Goal: Task Accomplishment & Management: Use online tool/utility

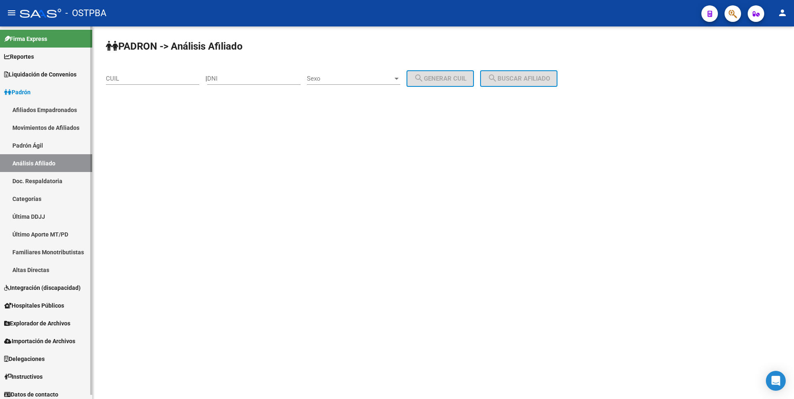
click at [40, 302] on span "Hospitales Públicos" at bounding box center [34, 305] width 60 height 9
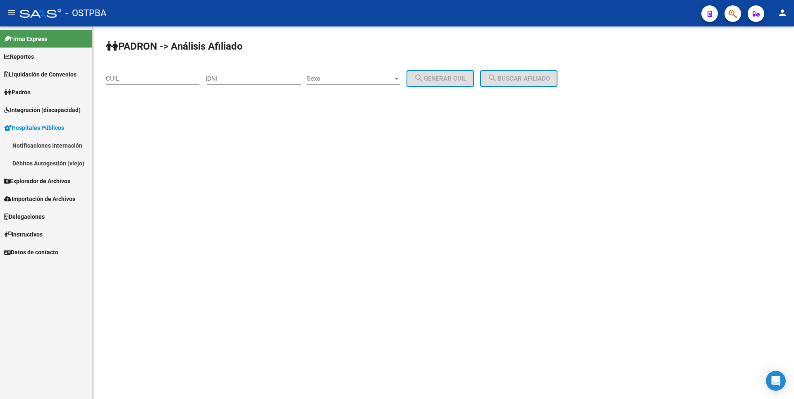
click at [37, 180] on span "Explorador de Archivos" at bounding box center [37, 181] width 66 height 9
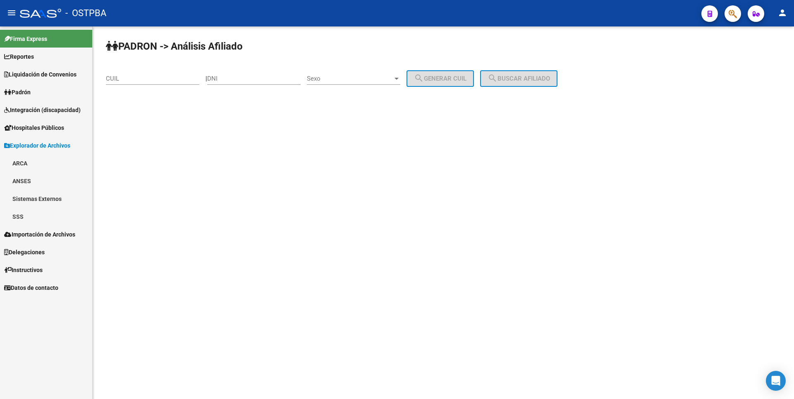
click at [26, 216] on link "SSS" at bounding box center [46, 217] width 92 height 18
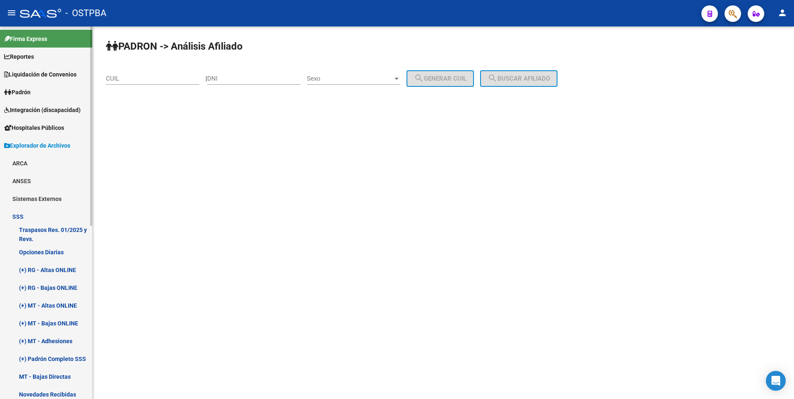
click at [56, 342] on link "(+) MT - Adhesiones" at bounding box center [46, 341] width 92 height 18
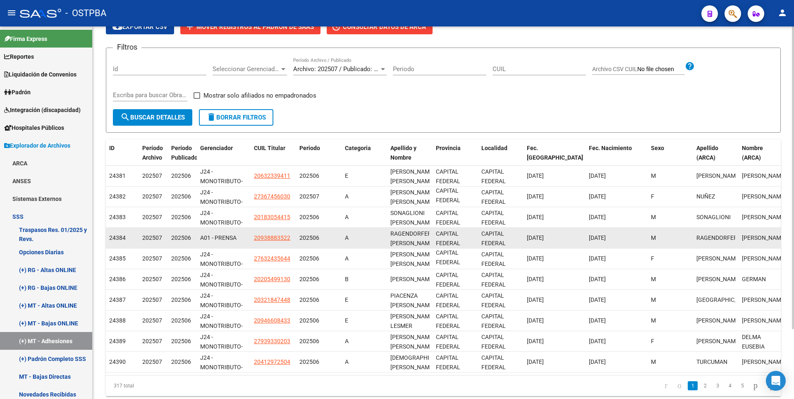
scroll to position [86, 0]
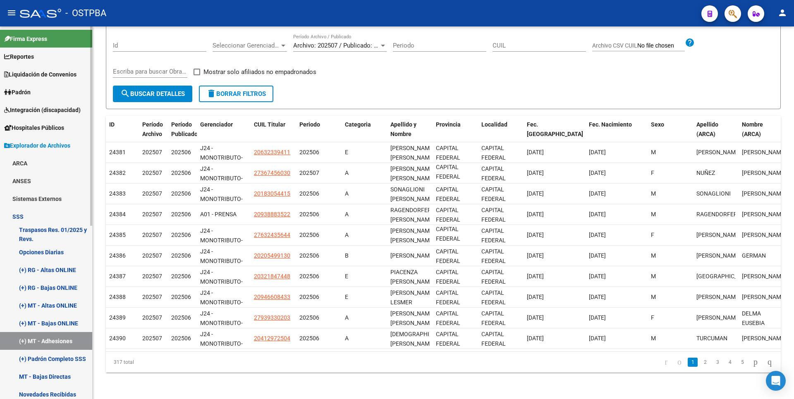
click at [59, 302] on link "(+) MT - Altas ONLINE" at bounding box center [46, 306] width 92 height 18
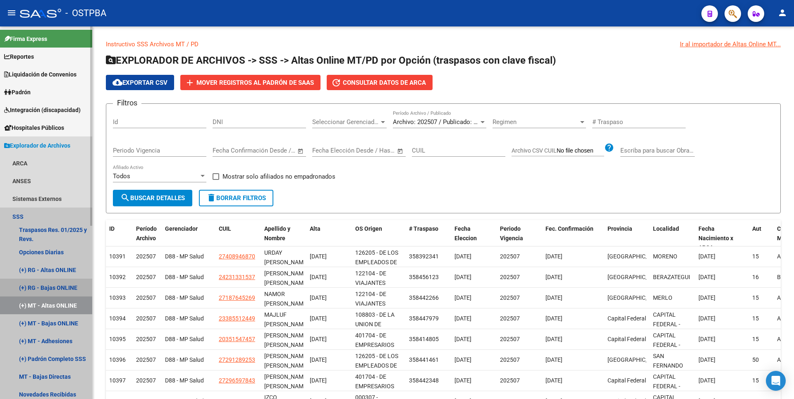
click at [59, 282] on link "(+) RG - Bajas ONLINE" at bounding box center [46, 288] width 92 height 18
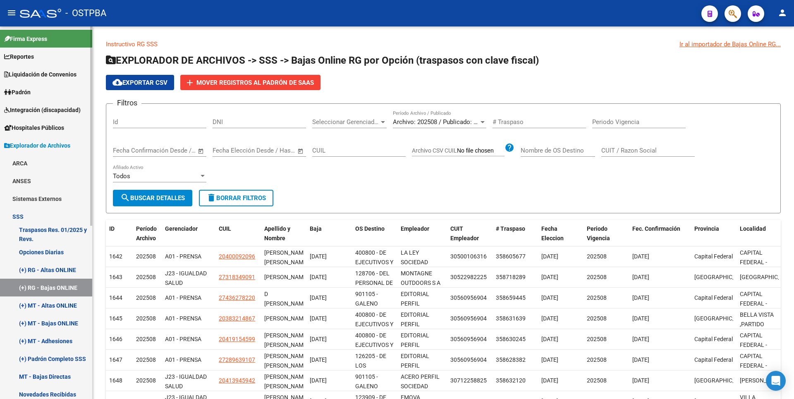
click at [64, 272] on link "(+) RG - Altas ONLINE" at bounding box center [46, 270] width 92 height 18
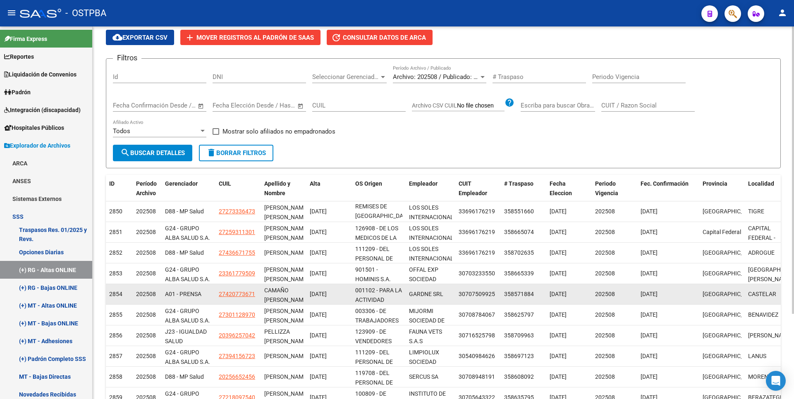
scroll to position [110, 0]
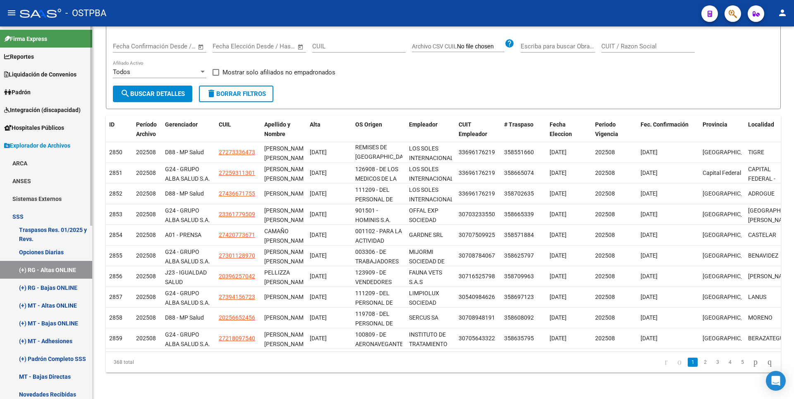
click at [48, 288] on link "(+) RG - Bajas ONLINE" at bounding box center [46, 288] width 92 height 18
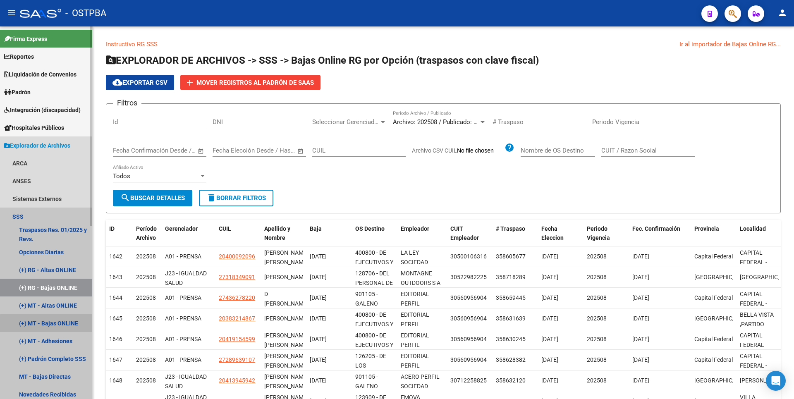
click at [55, 328] on link "(+) MT - Bajas ONLINE" at bounding box center [46, 323] width 92 height 18
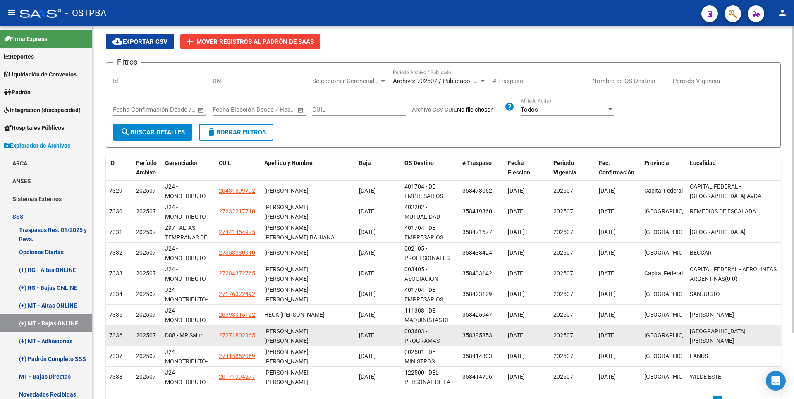
scroll to position [80, 0]
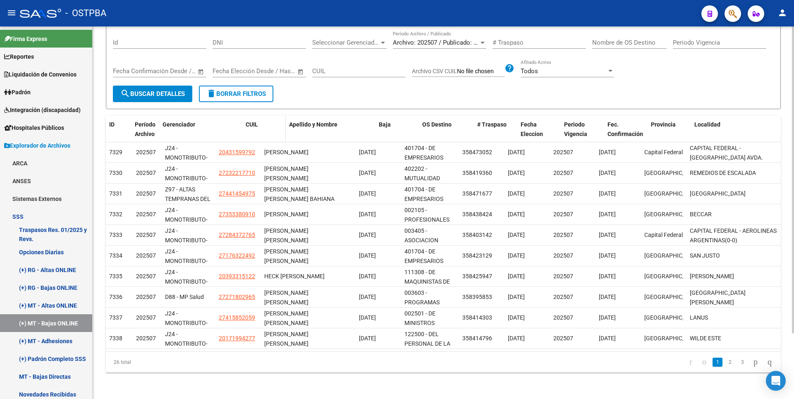
drag, startPoint x: 214, startPoint y: 129, endPoint x: 251, endPoint y: 127, distance: 36.5
click at [250, 127] on div "ID Período Archivo Gerenciador CUIL Apellido y Nombre Baja OS Destino # Traspas…" at bounding box center [443, 129] width 675 height 27
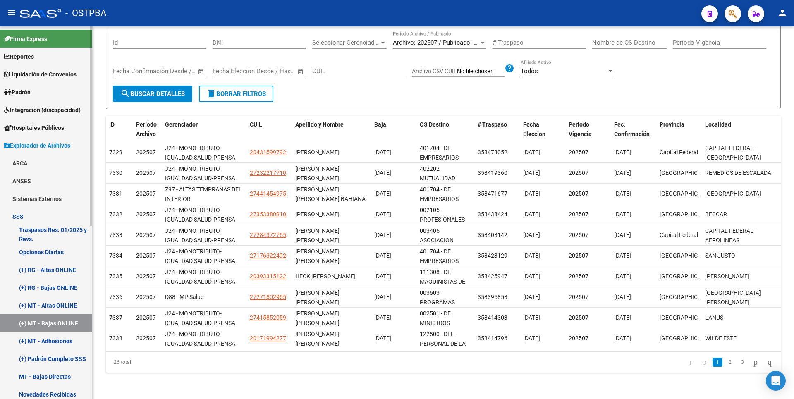
click at [44, 344] on link "(+) MT - Adhesiones" at bounding box center [46, 341] width 92 height 18
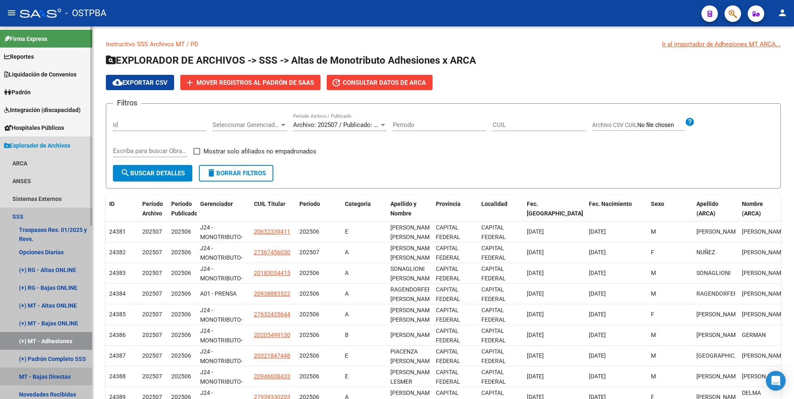
click at [60, 371] on link "MT - Bajas Directas" at bounding box center [46, 377] width 92 height 18
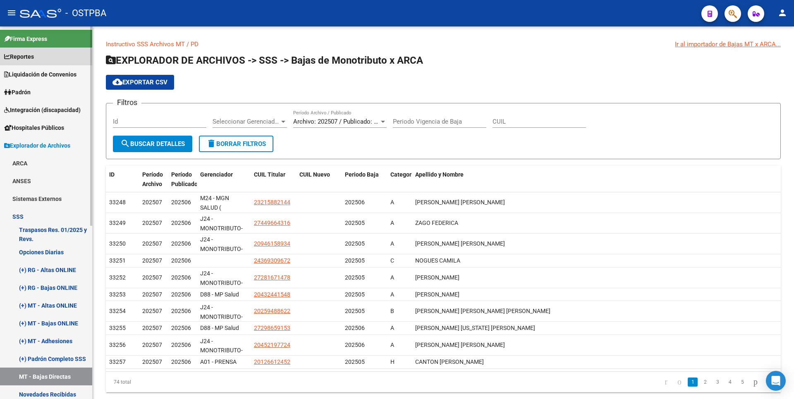
click at [36, 62] on link "Reportes" at bounding box center [46, 57] width 92 height 18
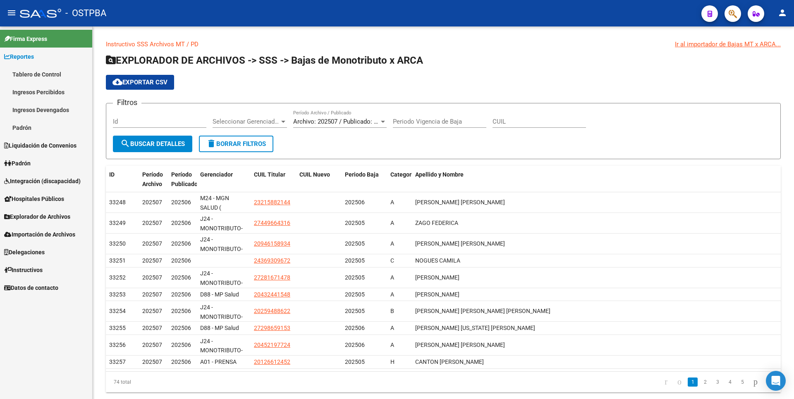
click at [41, 96] on link "Ingresos Percibidos" at bounding box center [46, 92] width 92 height 18
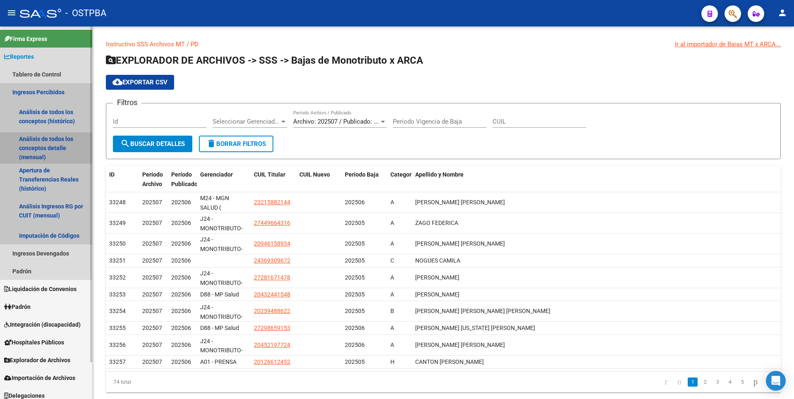
click at [47, 144] on link "Análisis de todos los conceptos detalle (mensual)" at bounding box center [46, 147] width 92 height 31
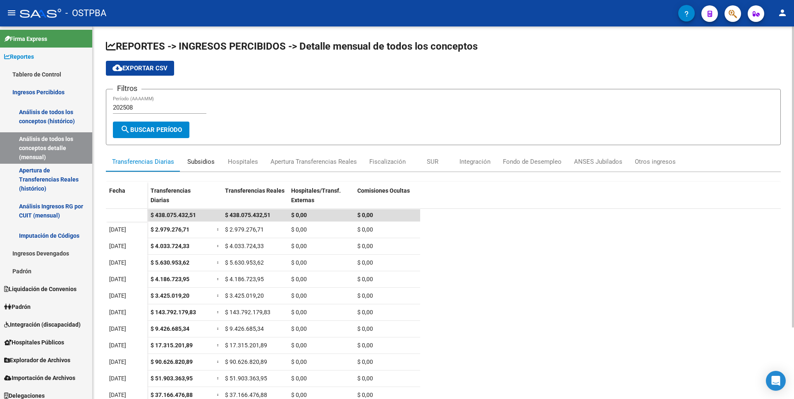
click at [206, 158] on div "Subsidios" at bounding box center [200, 161] width 27 height 9
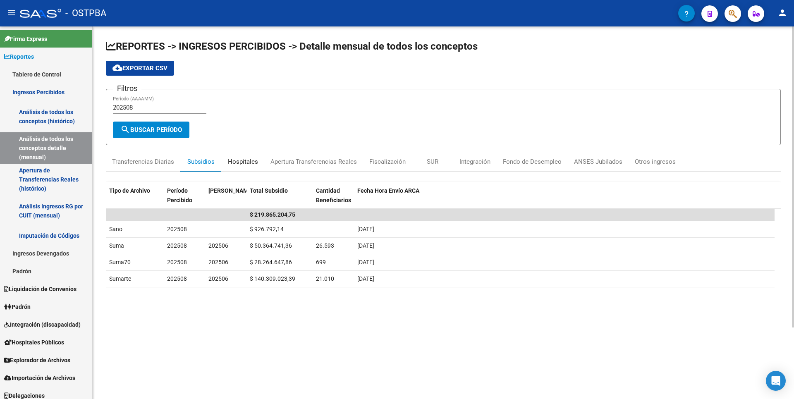
click at [249, 164] on div "Hospitales" at bounding box center [243, 161] width 30 height 9
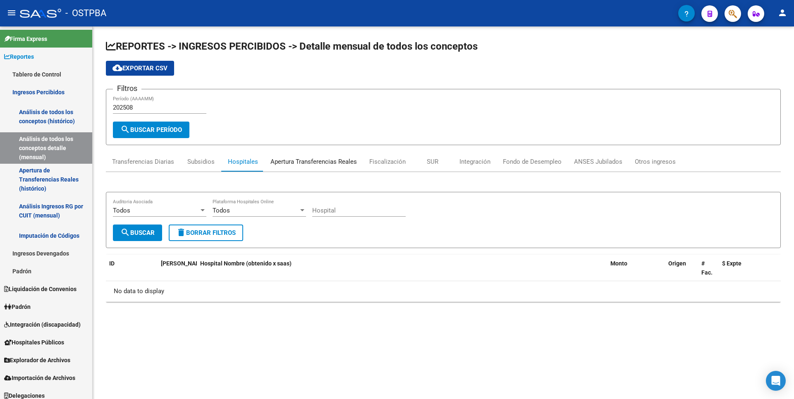
click at [311, 163] on div "Apertura Transferencias Reales" at bounding box center [313, 161] width 86 height 9
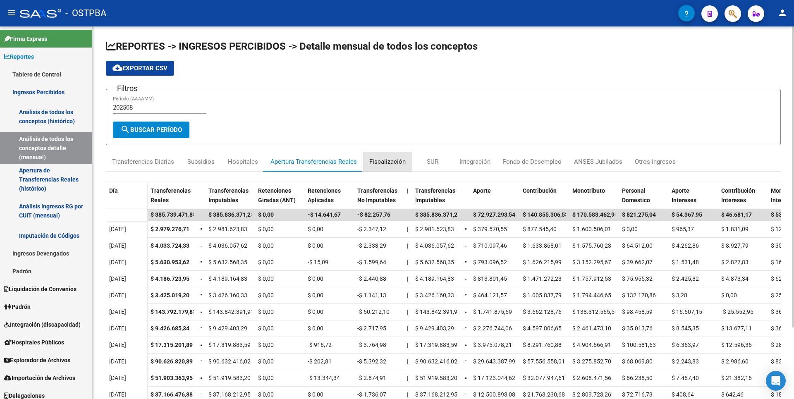
click at [369, 158] on div "Fiscalización" at bounding box center [387, 161] width 36 height 9
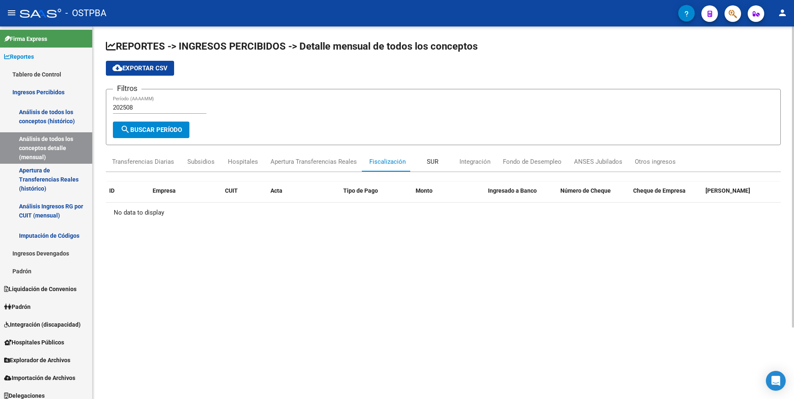
click at [429, 163] on div "SUR" at bounding box center [433, 161] width 12 height 9
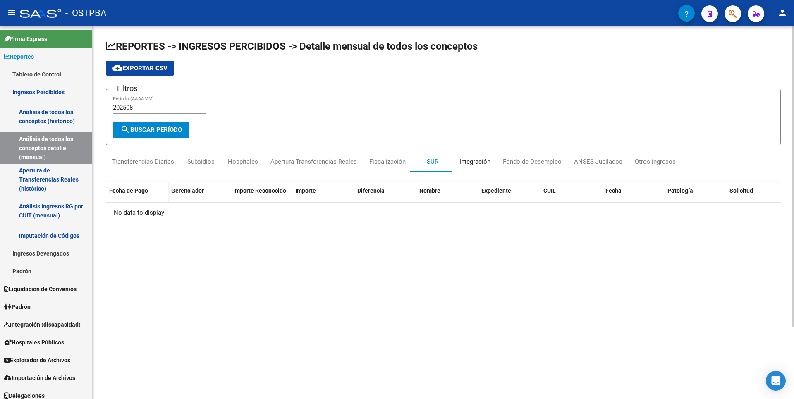
click at [457, 163] on div "Integración" at bounding box center [474, 162] width 43 height 20
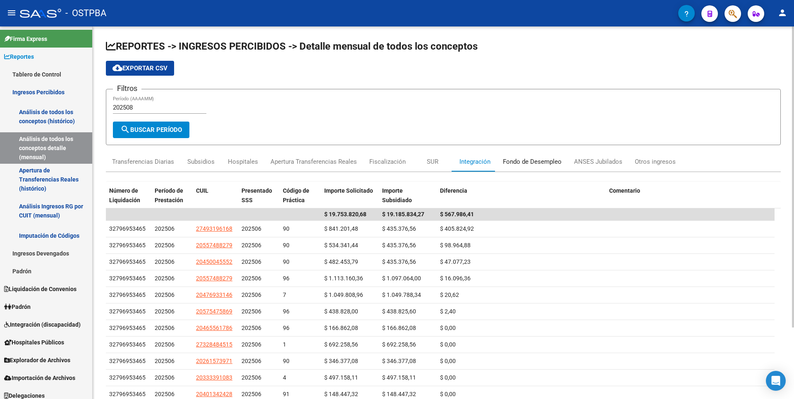
click at [531, 163] on div "Fondo de Desempleo" at bounding box center [532, 161] width 59 height 9
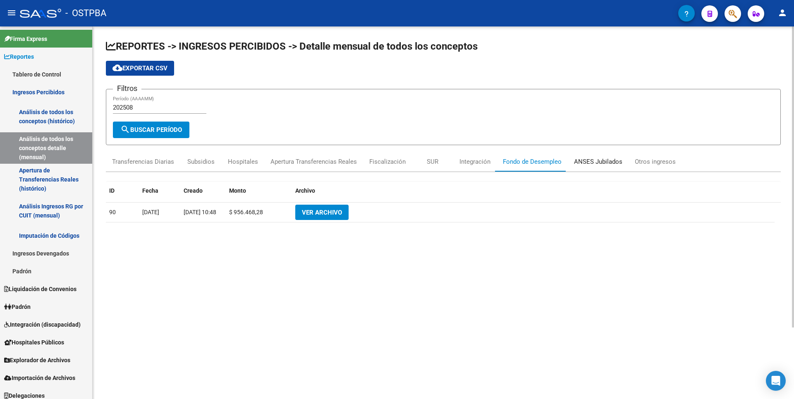
click at [603, 162] on div "ANSES Jubilados" at bounding box center [598, 161] width 48 height 9
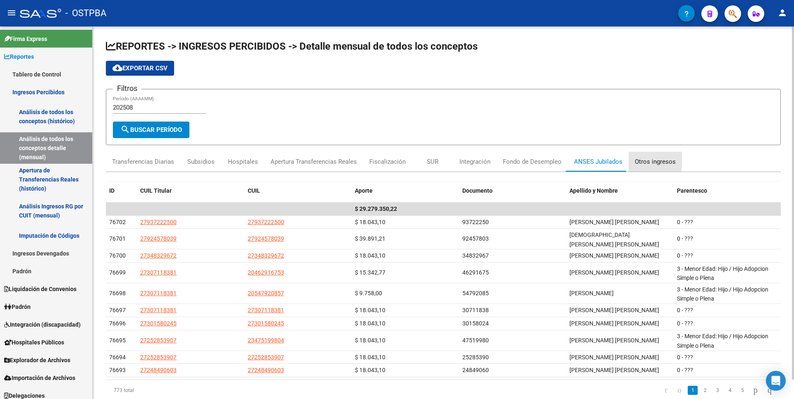
click at [644, 161] on div "Otros ingresos" at bounding box center [655, 161] width 41 height 9
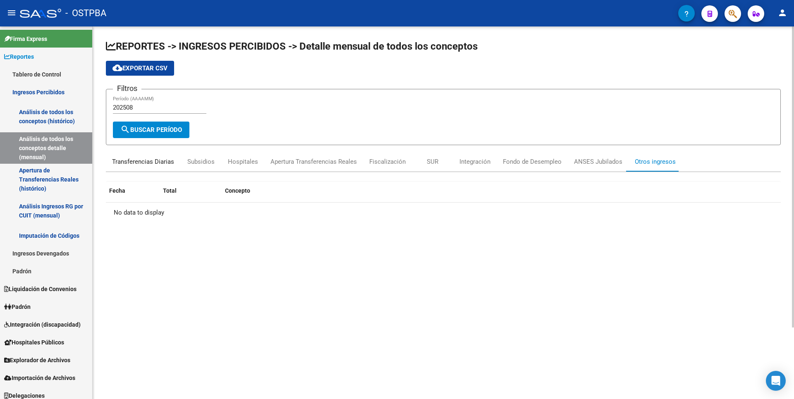
click at [168, 164] on div "Transferencias Diarias" at bounding box center [143, 161] width 62 height 9
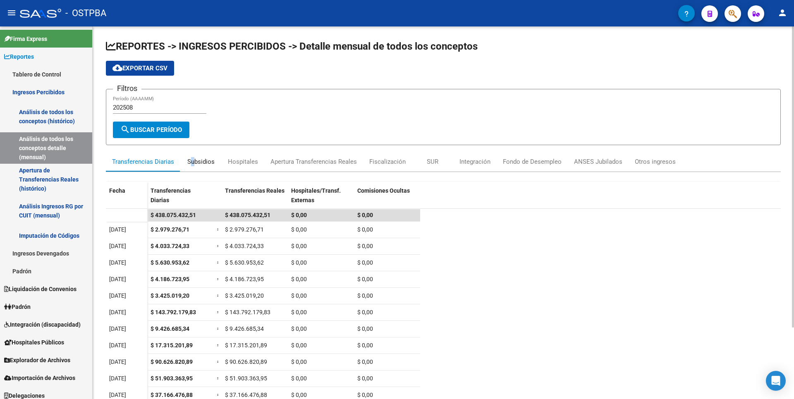
click at [193, 160] on div "Subsidios" at bounding box center [200, 161] width 27 height 9
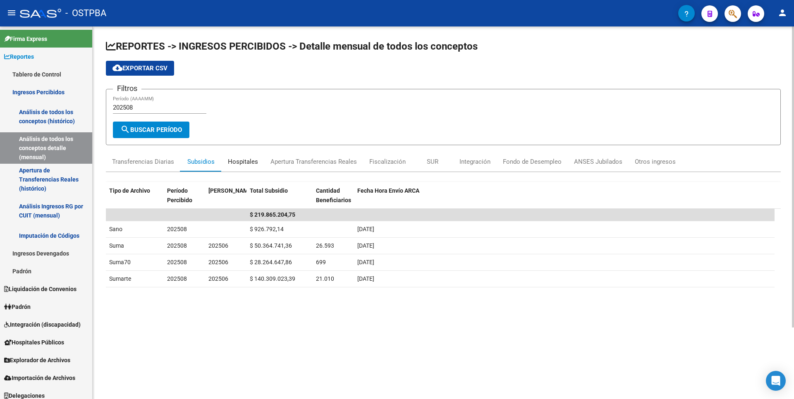
drag, startPoint x: 193, startPoint y: 160, endPoint x: 244, endPoint y: 162, distance: 51.7
click at [244, 162] on div "Hospitales" at bounding box center [243, 161] width 30 height 9
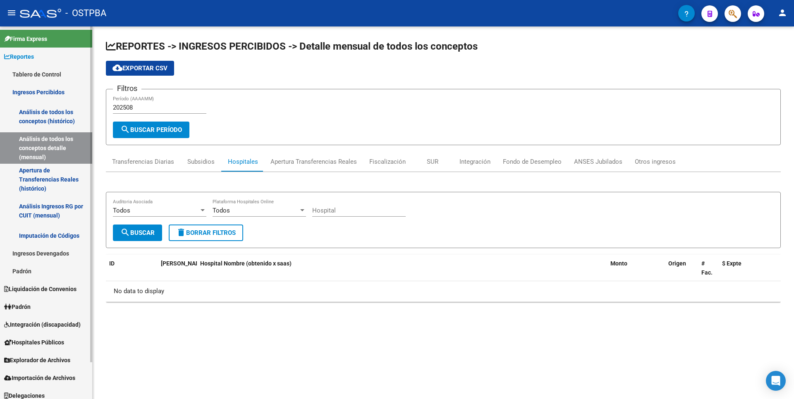
click at [67, 148] on link "Análisis de todos los conceptos detalle (mensual)" at bounding box center [46, 147] width 92 height 31
click at [23, 266] on link "Padrón" at bounding box center [46, 271] width 92 height 18
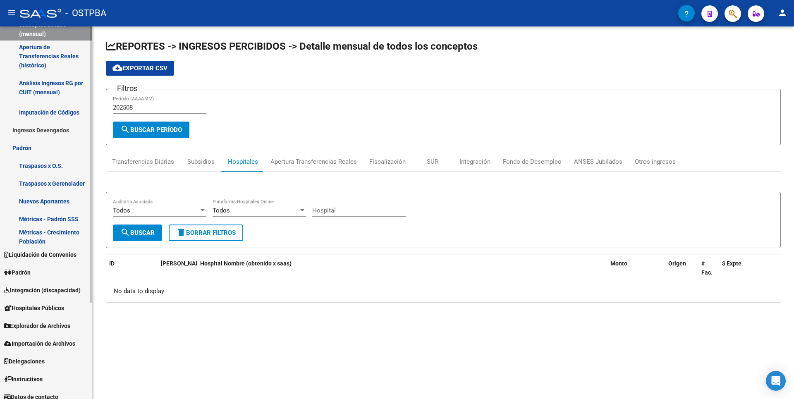
scroll to position [124, 0]
click at [39, 252] on span "Liquidación de Convenios" at bounding box center [40, 253] width 72 height 9
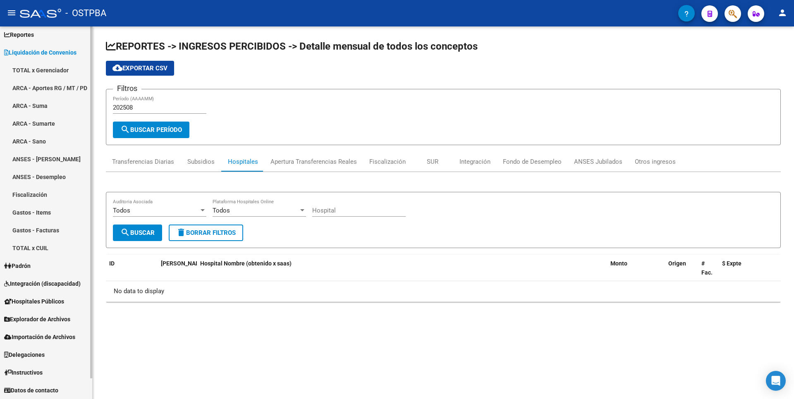
scroll to position [22, 0]
click at [27, 268] on span "Padrón" at bounding box center [17, 265] width 26 height 9
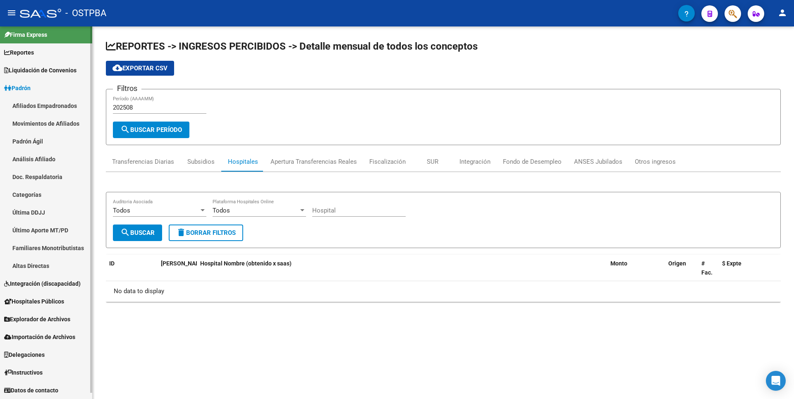
scroll to position [4, 0]
click at [45, 263] on link "Altas Directas" at bounding box center [46, 266] width 92 height 18
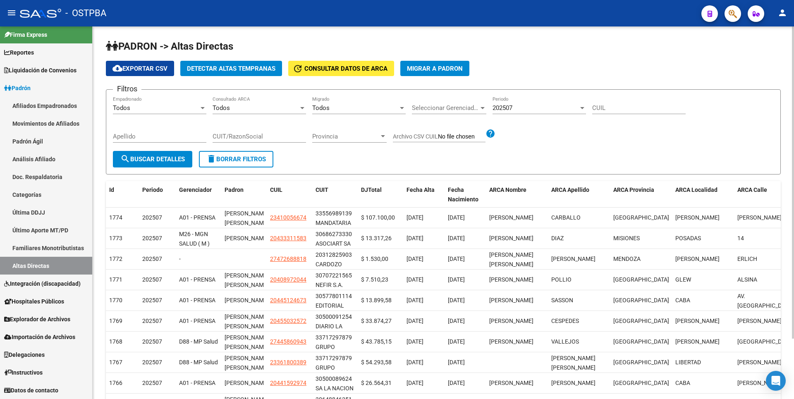
click at [234, 63] on button "Detectar Altas Tempranas" at bounding box center [231, 68] width 102 height 15
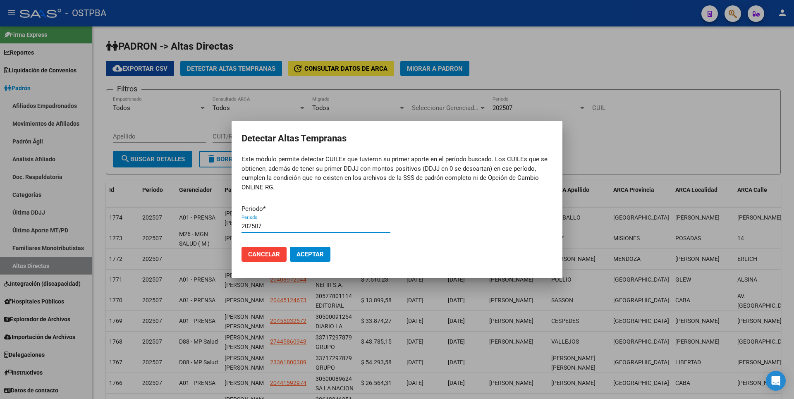
type input "202507"
click at [290, 247] on button "Aceptar" at bounding box center [310, 254] width 41 height 15
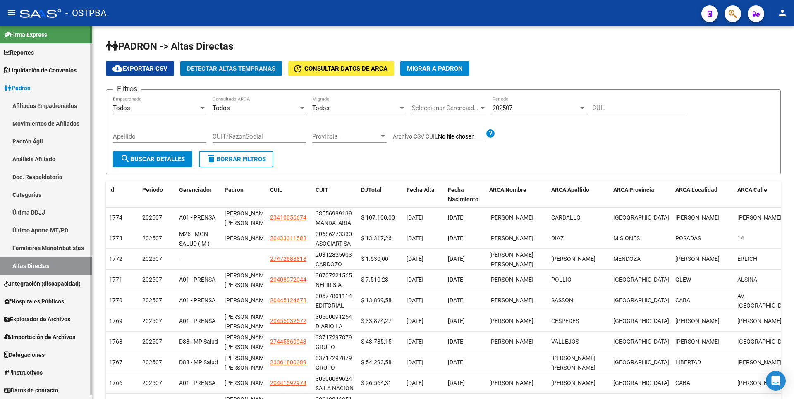
click at [31, 145] on link "Padrón Ágil" at bounding box center [46, 141] width 92 height 18
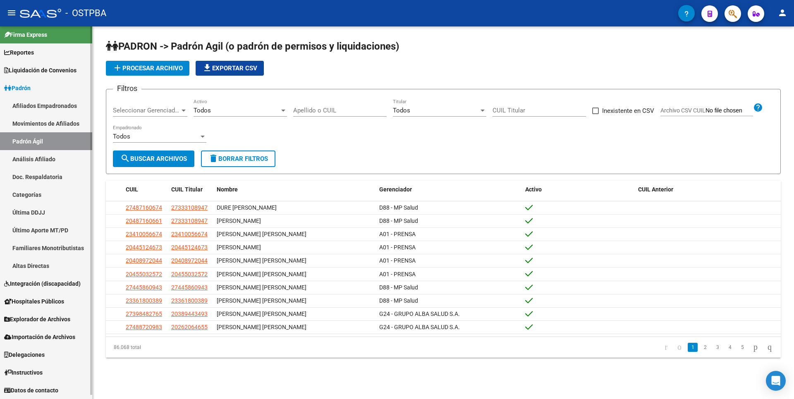
click at [51, 105] on link "Afiliados Empadronados" at bounding box center [46, 106] width 92 height 18
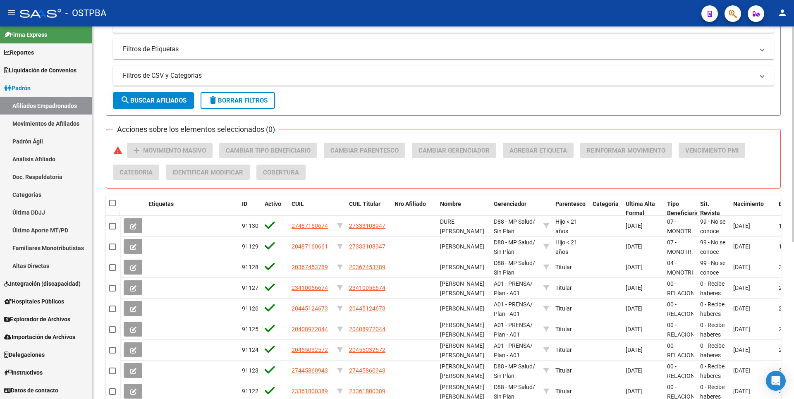
scroll to position [271, 0]
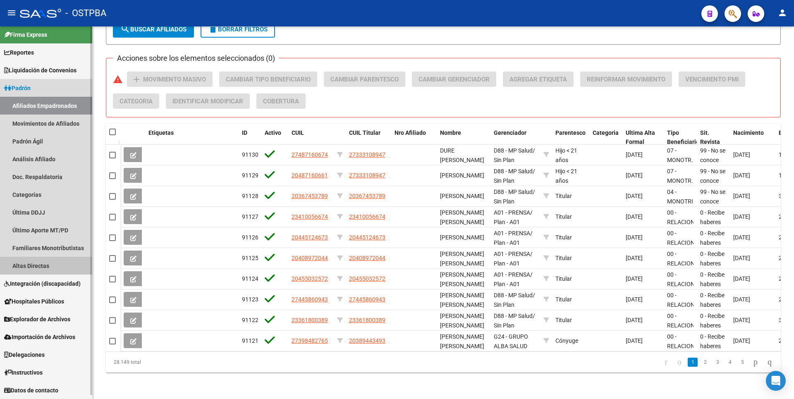
click at [48, 274] on link "Altas Directas" at bounding box center [46, 266] width 92 height 18
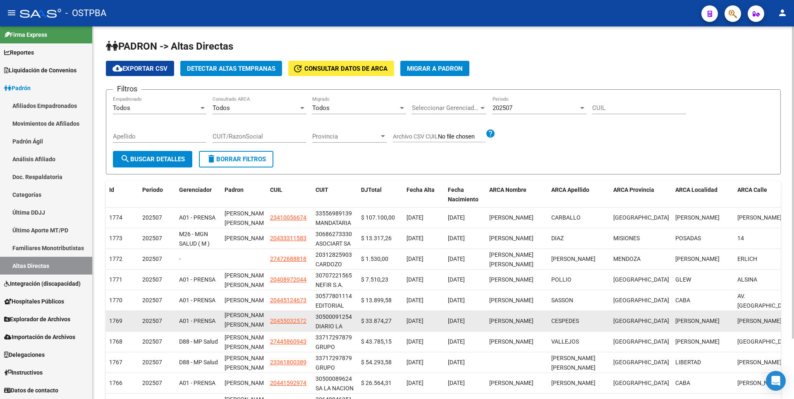
scroll to position [11, 0]
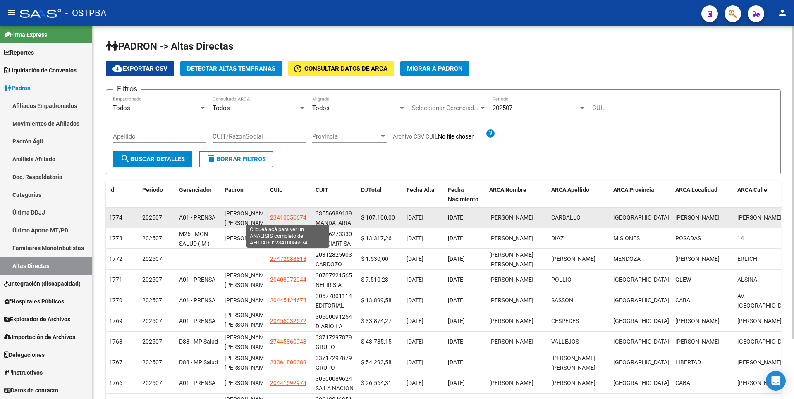
click at [289, 218] on span "23410056674" at bounding box center [288, 217] width 36 height 7
type textarea "23410056674"
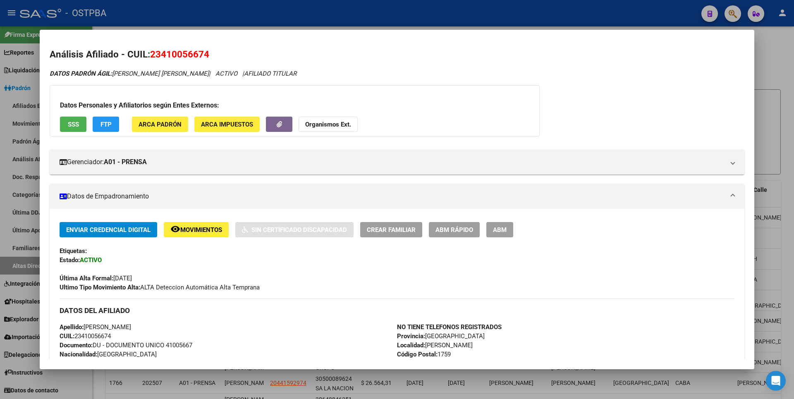
click at [504, 227] on span "ABM" at bounding box center [500, 229] width 14 height 7
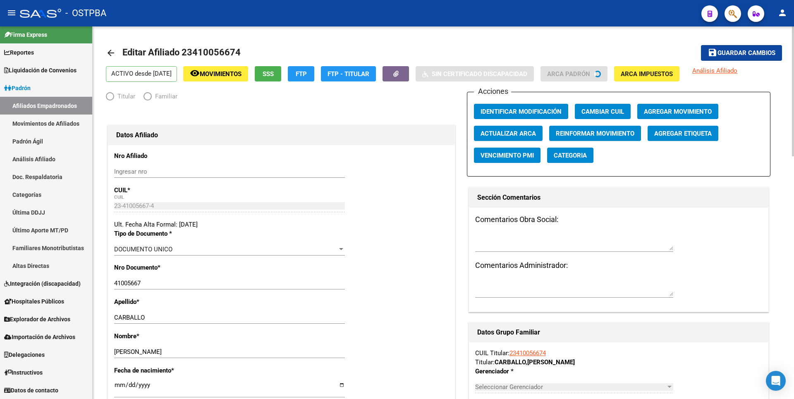
radio input "true"
type input "33-55698913-9"
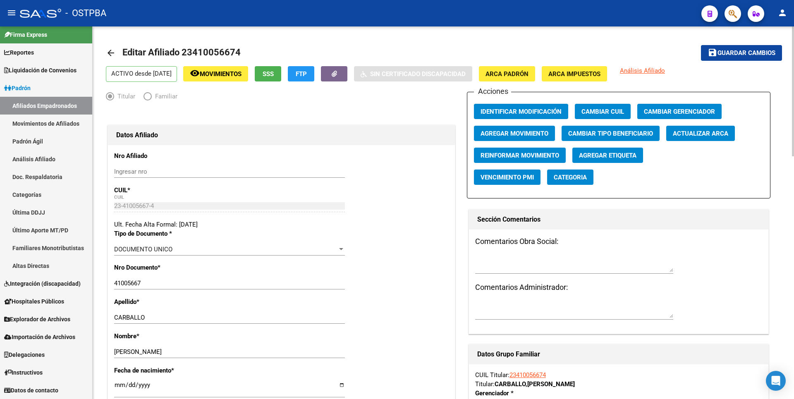
click at [611, 155] on span "Agregar Etiqueta" at bounding box center [607, 155] width 57 height 7
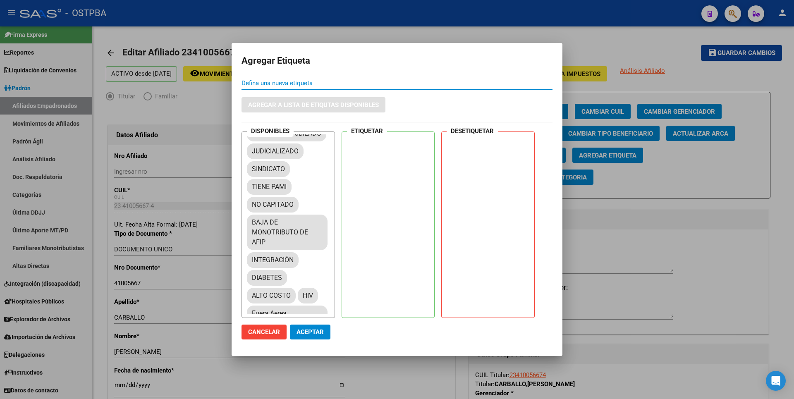
scroll to position [124, 0]
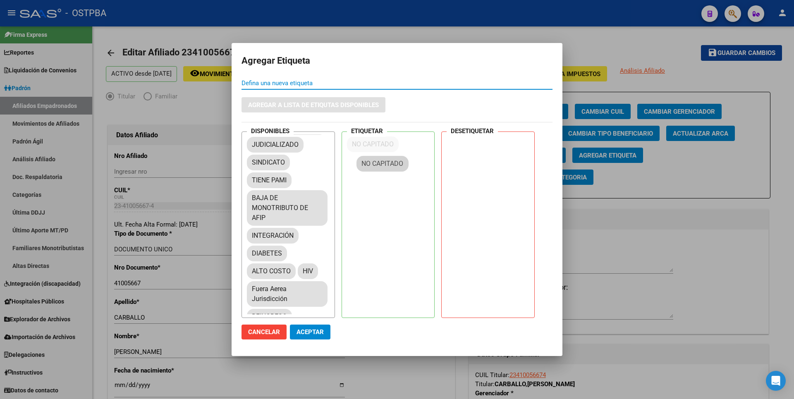
drag, startPoint x: 285, startPoint y: 219, endPoint x: 391, endPoint y: 157, distance: 123.1
click at [309, 337] on button "Aceptar" at bounding box center [310, 332] width 41 height 15
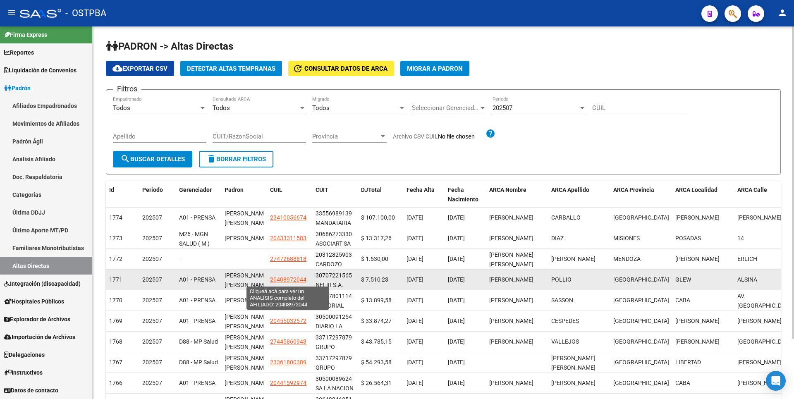
click at [281, 278] on span "20408972044" at bounding box center [288, 279] width 36 height 7
type textarea "20408972044"
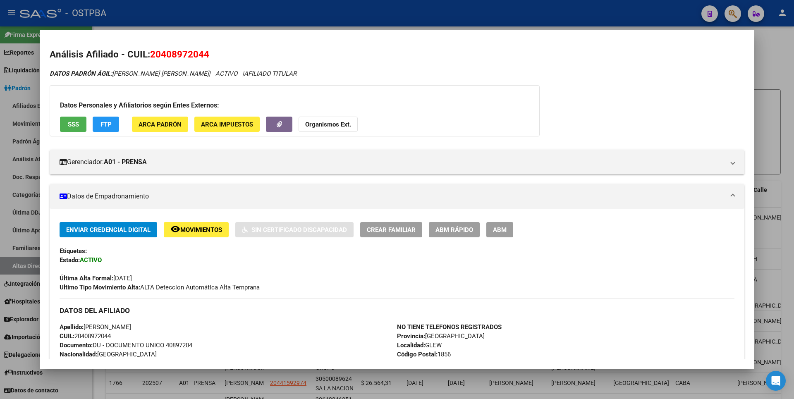
click at [497, 230] on span "ABM" at bounding box center [500, 229] width 14 height 7
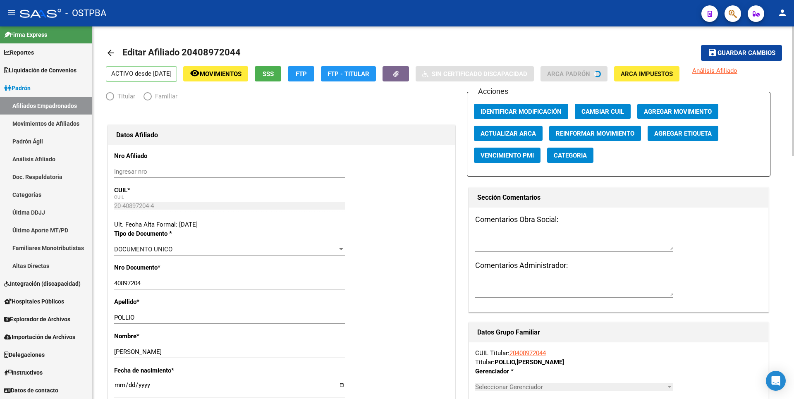
radio input "true"
type input "30-70722156-5"
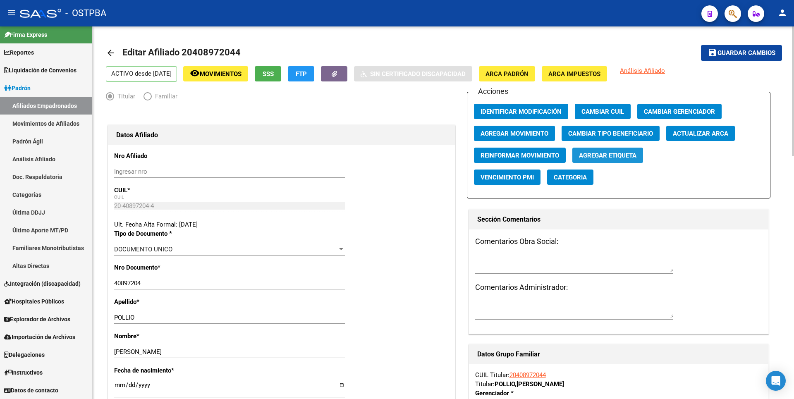
click at [610, 156] on span "Agregar Etiqueta" at bounding box center [607, 155] width 57 height 7
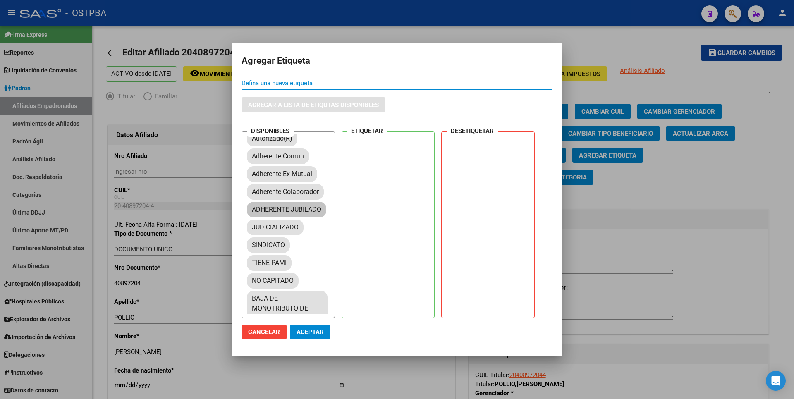
scroll to position [124, 0]
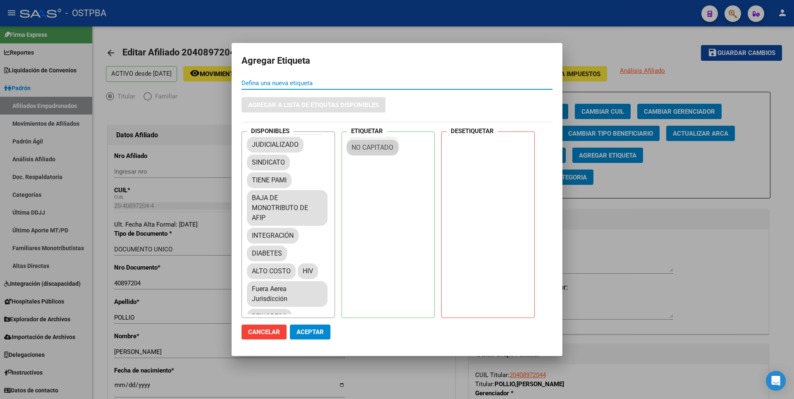
drag, startPoint x: 289, startPoint y: 218, endPoint x: 390, endPoint y: 148, distance: 122.3
click at [316, 333] on span "Aceptar" at bounding box center [310, 331] width 27 height 7
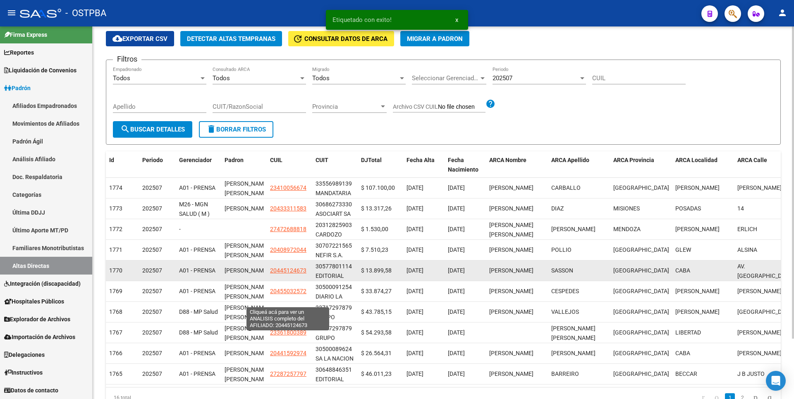
scroll to position [41, 0]
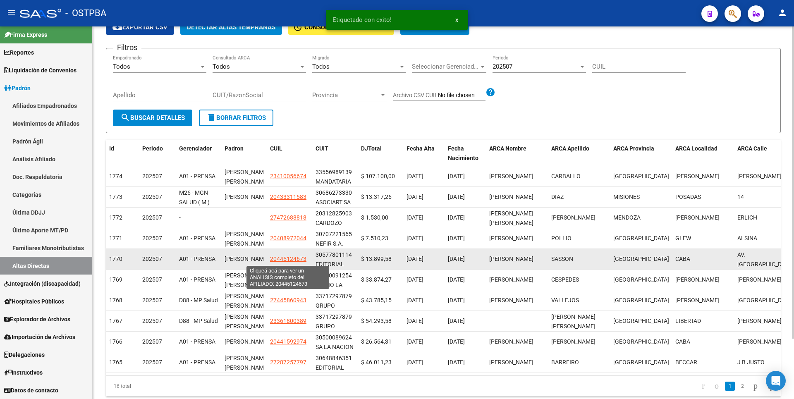
click at [292, 258] on span "20445124673" at bounding box center [288, 259] width 36 height 7
type textarea "20445124673"
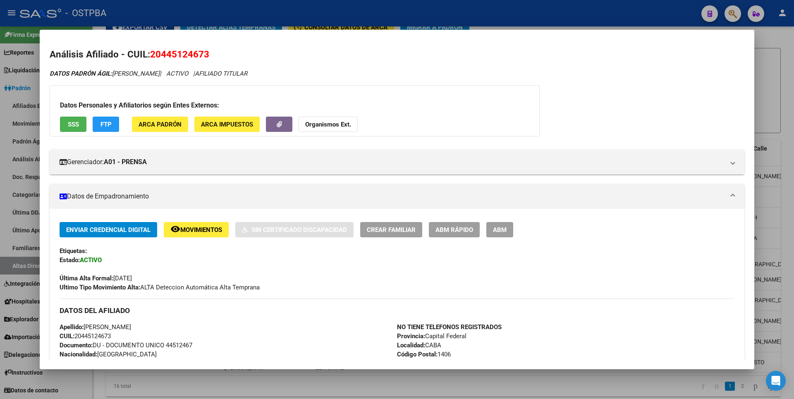
click at [503, 229] on span "ABM" at bounding box center [500, 229] width 14 height 7
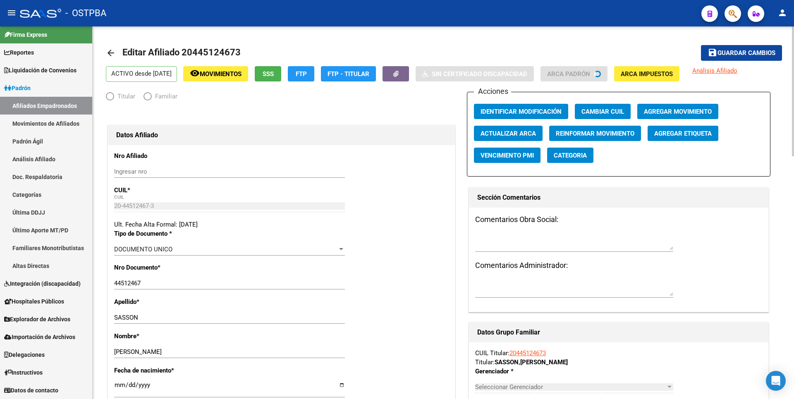
radio input "true"
type input "30-57780111-4"
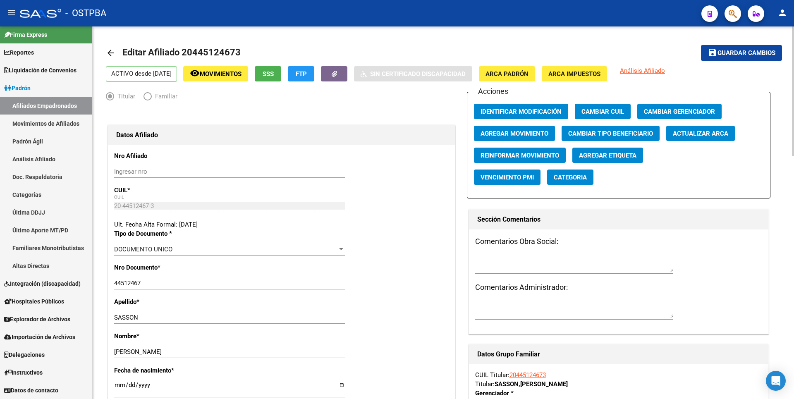
click at [586, 154] on span "Agregar Etiqueta" at bounding box center [607, 155] width 57 height 7
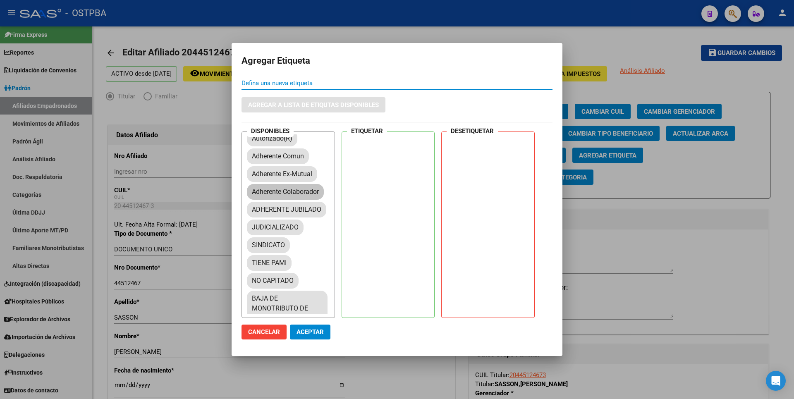
scroll to position [83, 0]
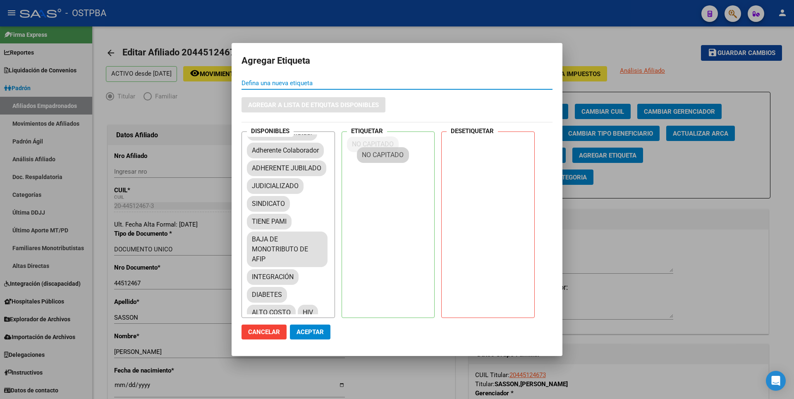
drag, startPoint x: 280, startPoint y: 259, endPoint x: 385, endPoint y: 150, distance: 151.8
click at [304, 335] on span "Aceptar" at bounding box center [310, 331] width 27 height 7
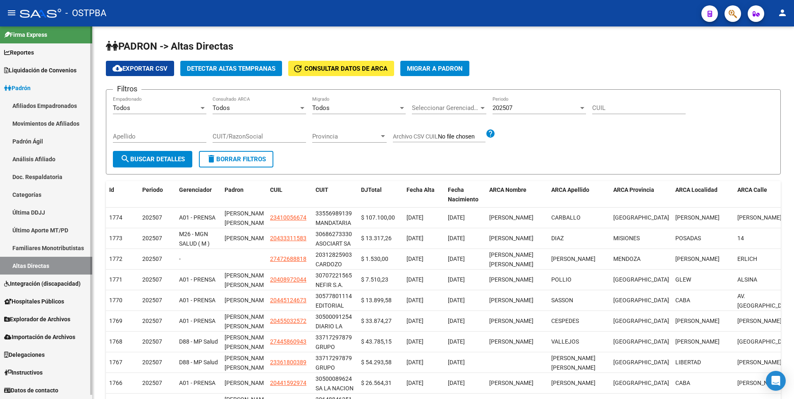
click at [26, 162] on link "Análisis Afiliado" at bounding box center [46, 159] width 92 height 18
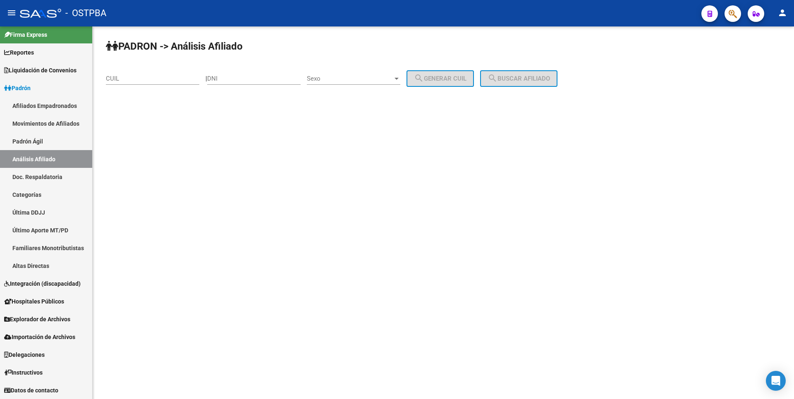
click at [232, 81] on input "DNI" at bounding box center [253, 78] width 93 height 7
paste input "43.731845"
click at [225, 80] on input "43.731845" at bounding box center [253, 78] width 93 height 7
type input "43731845"
click at [393, 78] on span "Sexo" at bounding box center [350, 78] width 86 height 7
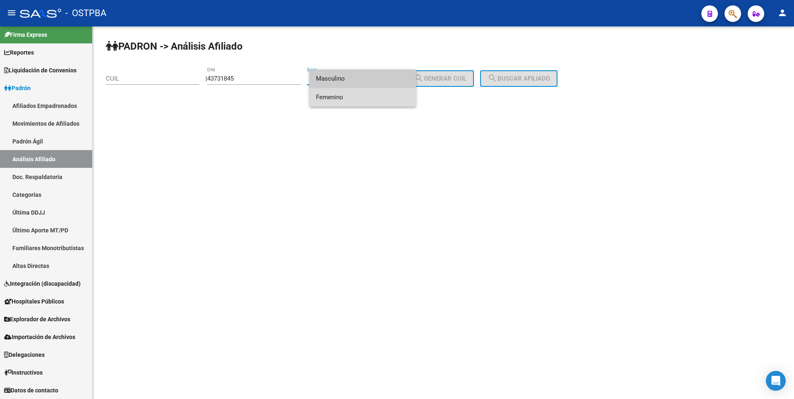
click at [359, 100] on span "Femenino" at bounding box center [362, 97] width 93 height 19
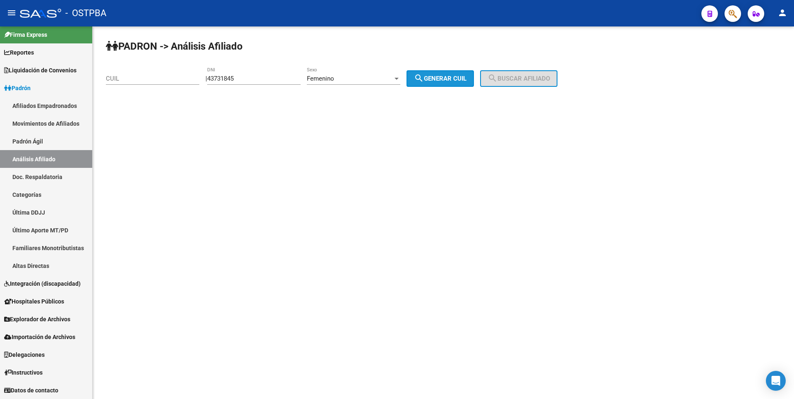
click at [453, 80] on span "search Generar CUIL" at bounding box center [440, 78] width 53 height 7
type input "27-43731845-5"
click at [550, 81] on span "search Buscar afiliado" at bounding box center [519, 78] width 62 height 7
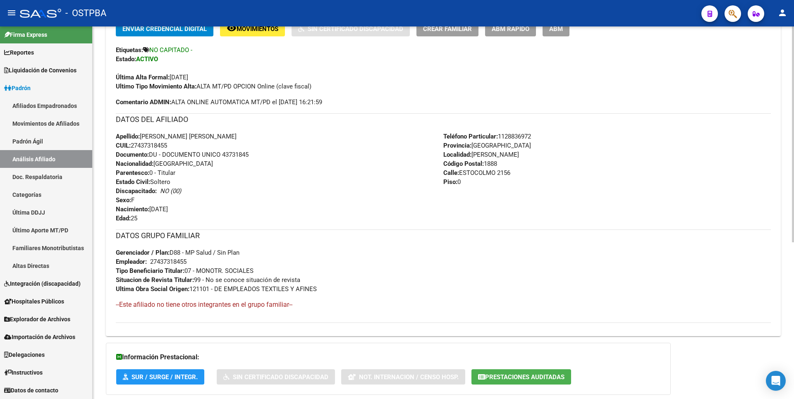
scroll to position [270, 0]
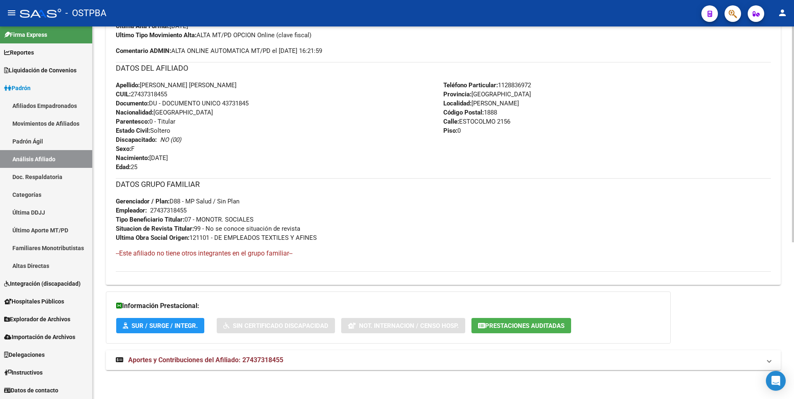
click at [241, 356] on span "Aportes y Contribuciones del Afiliado: 27437318455" at bounding box center [205, 360] width 155 height 8
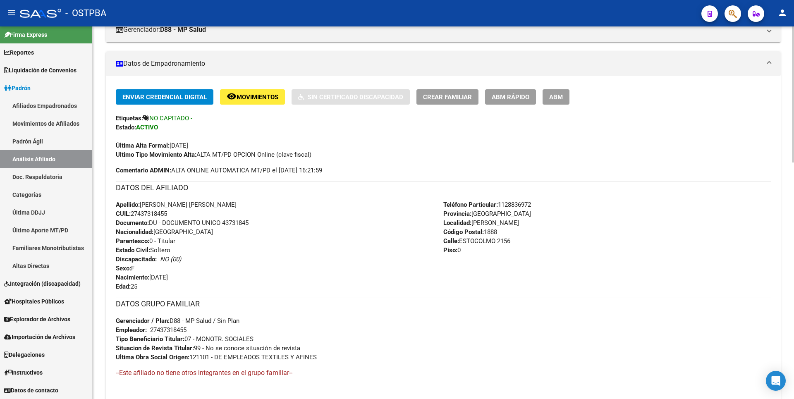
scroll to position [0, 0]
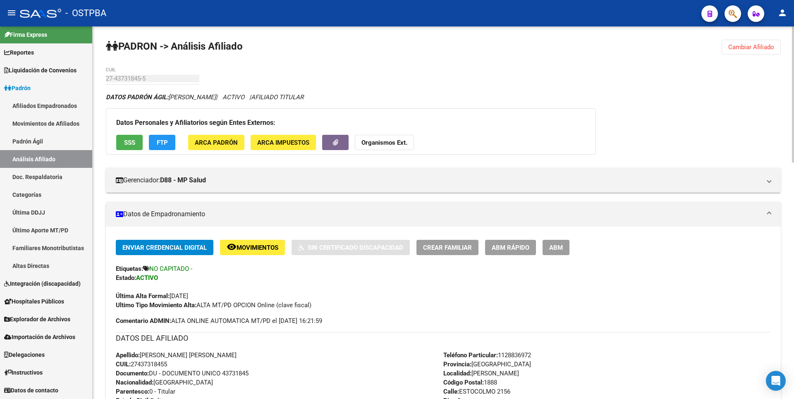
click at [289, 146] on span "ARCA Impuestos" at bounding box center [283, 142] width 52 height 7
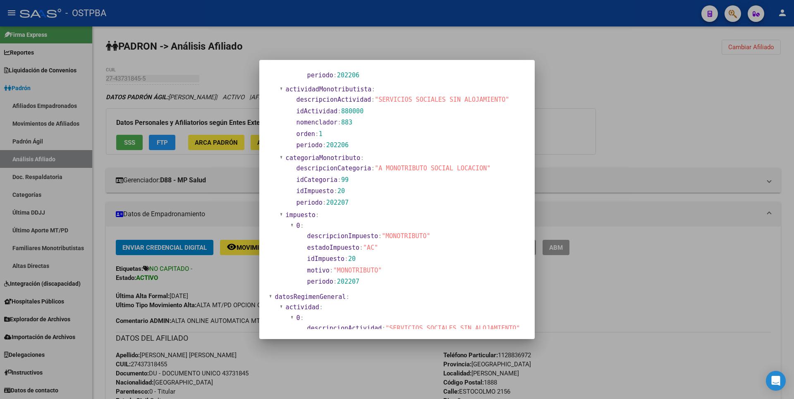
scroll to position [550, 0]
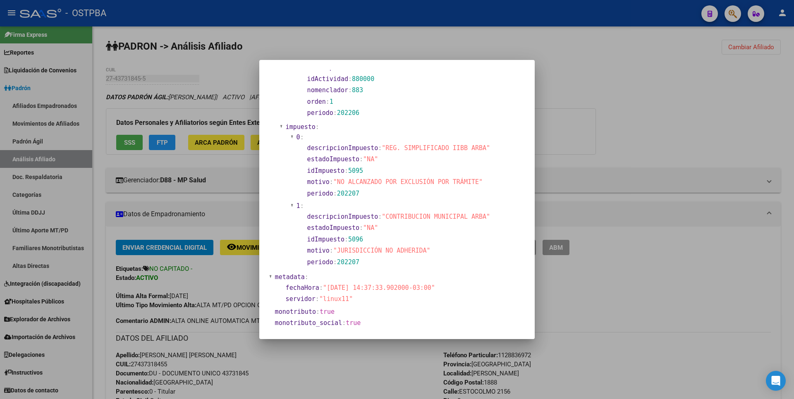
click at [391, 273] on section "metadata :" at bounding box center [399, 278] width 249 height 10
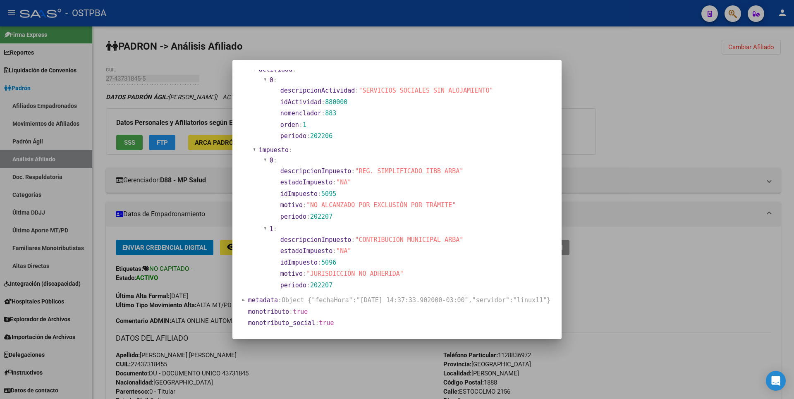
scroll to position [527, 0]
click at [705, 196] on div at bounding box center [397, 199] width 794 height 399
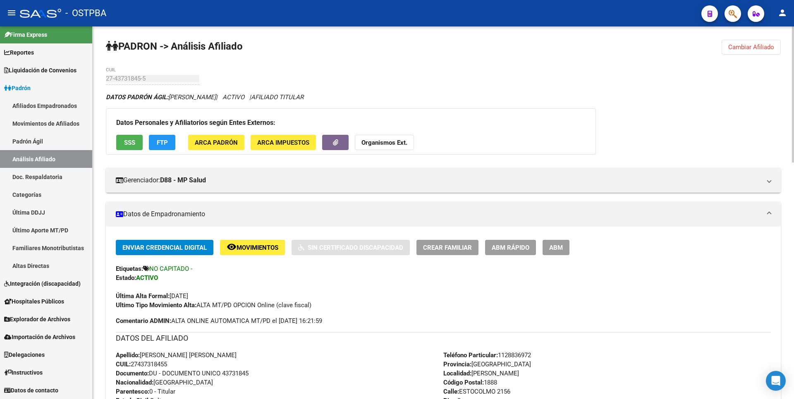
click at [387, 144] on strong "Organismos Ext." at bounding box center [384, 142] width 46 height 7
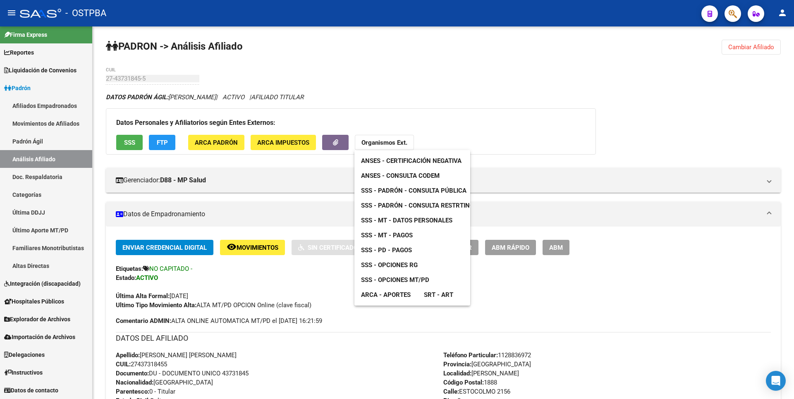
click at [412, 226] on link "SSS - MT - Datos Personales" at bounding box center [406, 220] width 105 height 15
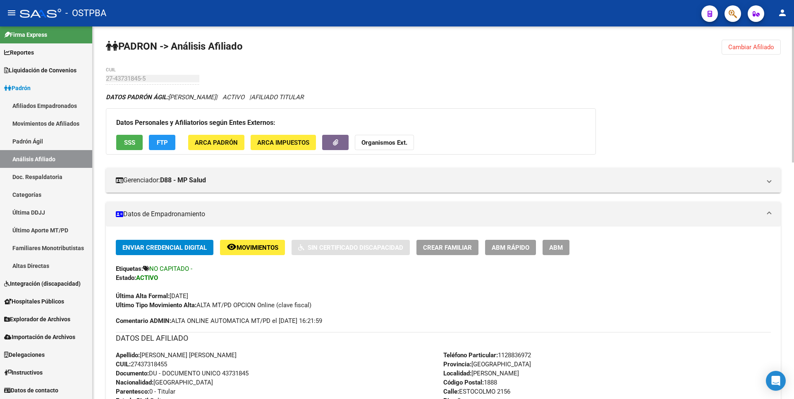
drag, startPoint x: 133, startPoint y: 366, endPoint x: 169, endPoint y: 366, distance: 36.4
click at [167, 366] on span "CUIL: 27437318455" at bounding box center [141, 364] width 51 height 7
copy span "27437318455"
click at [25, 54] on span "Reportes" at bounding box center [19, 52] width 30 height 9
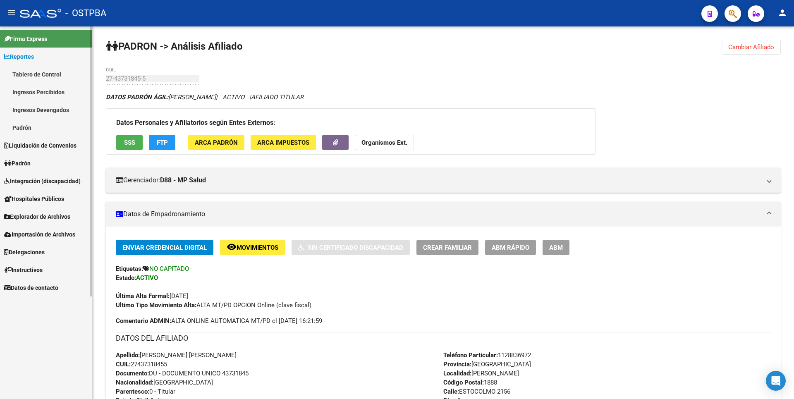
scroll to position [0, 0]
click at [34, 93] on link "Ingresos Percibidos" at bounding box center [46, 92] width 92 height 18
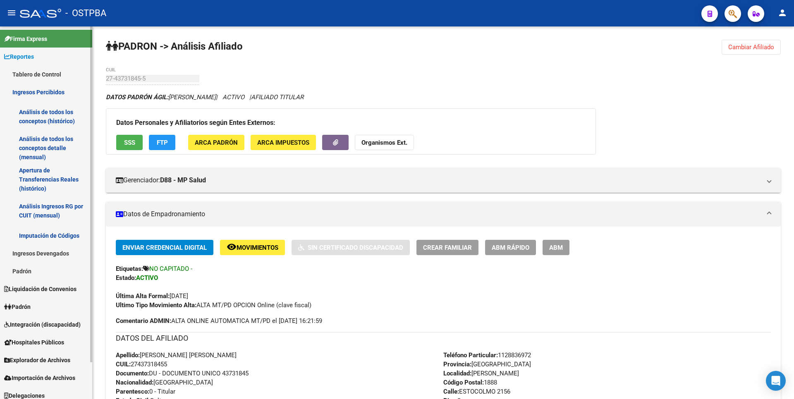
click at [60, 152] on link "Análisis de todos los conceptos detalle (mensual)" at bounding box center [46, 147] width 92 height 31
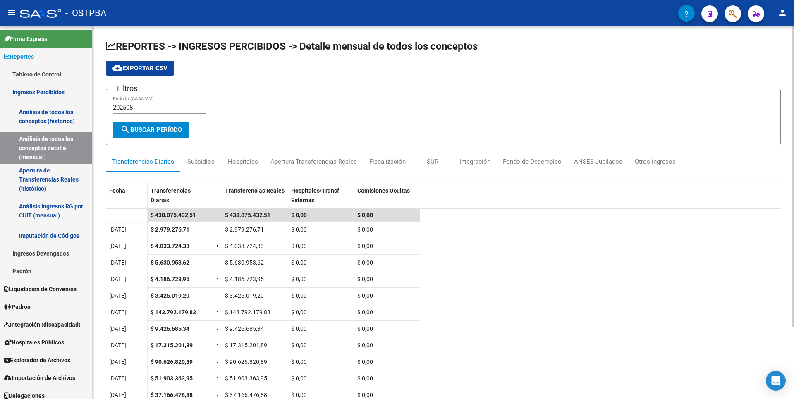
click at [418, 86] on app-list-header "REPORTES -> INGRESOS PERCIBIDOS -> Detalle mensual de todos los conceptos cloud…" at bounding box center [443, 92] width 675 height 105
click at [33, 346] on span "Hospitales Públicos" at bounding box center [34, 342] width 60 height 9
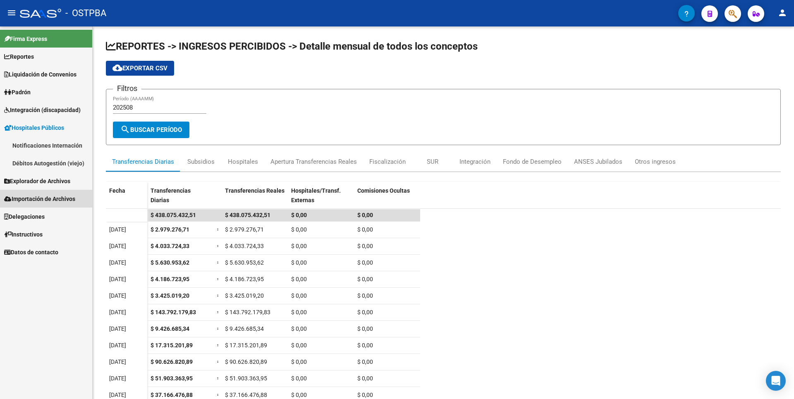
click at [41, 198] on span "Importación de Archivos" at bounding box center [39, 198] width 71 height 9
click at [38, 199] on link "ANSES" at bounding box center [46, 199] width 92 height 18
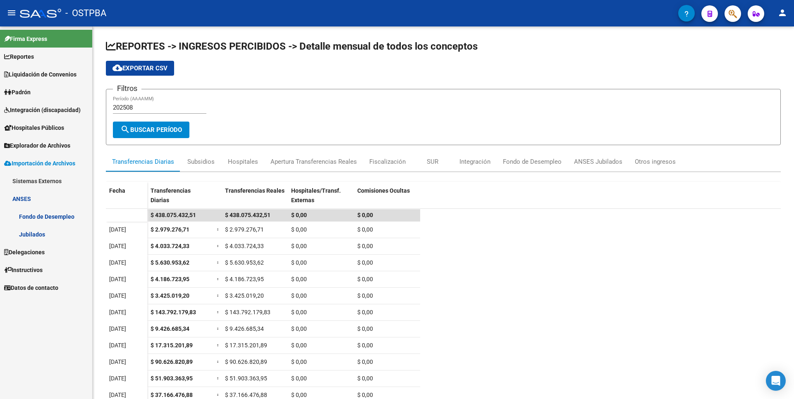
click at [41, 249] on span "Delegaciones" at bounding box center [24, 252] width 41 height 9
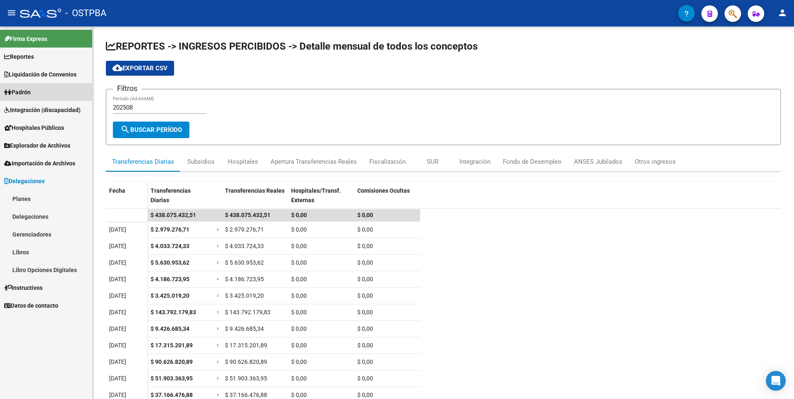
click at [36, 86] on link "Padrón" at bounding box center [46, 92] width 92 height 18
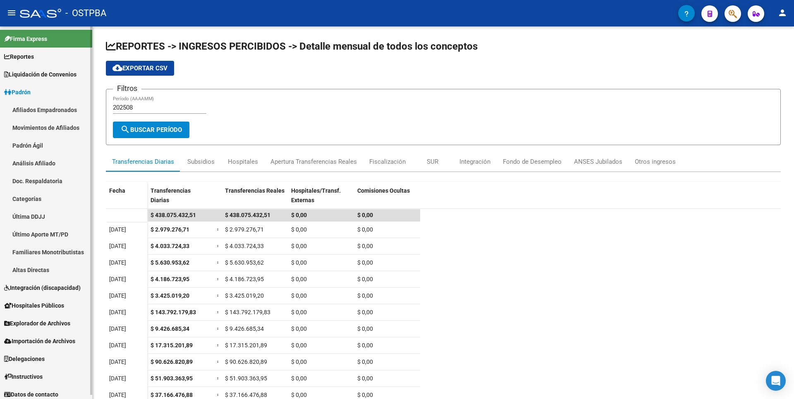
click at [33, 62] on link "Reportes" at bounding box center [46, 57] width 92 height 18
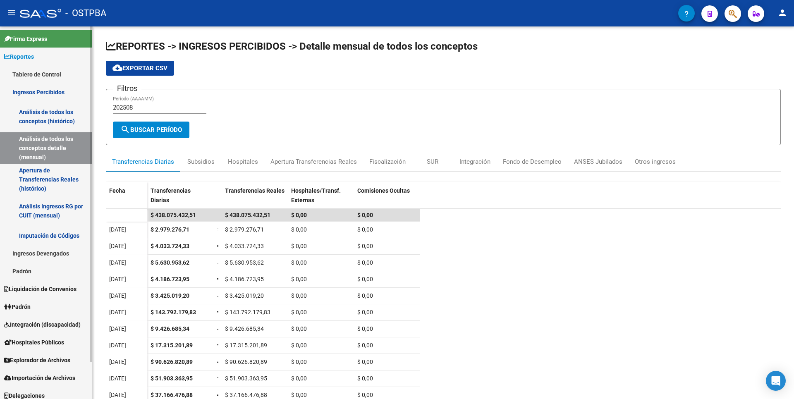
click at [32, 116] on link "Análisis de todos los conceptos (histórico)" at bounding box center [46, 116] width 92 height 31
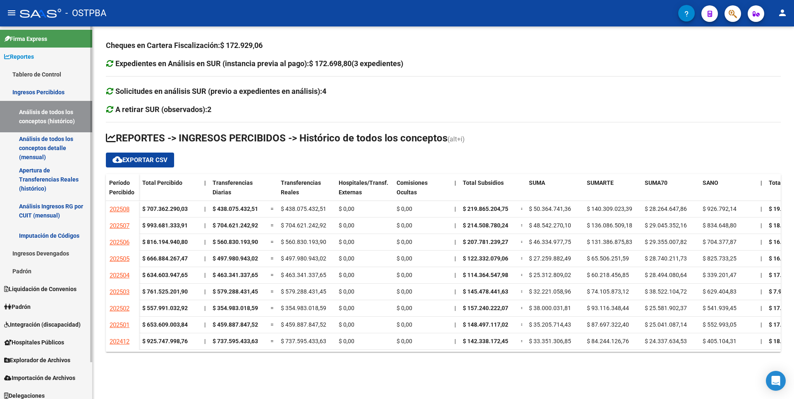
click at [48, 155] on link "Análisis de todos los conceptos detalle (mensual)" at bounding box center [46, 147] width 92 height 31
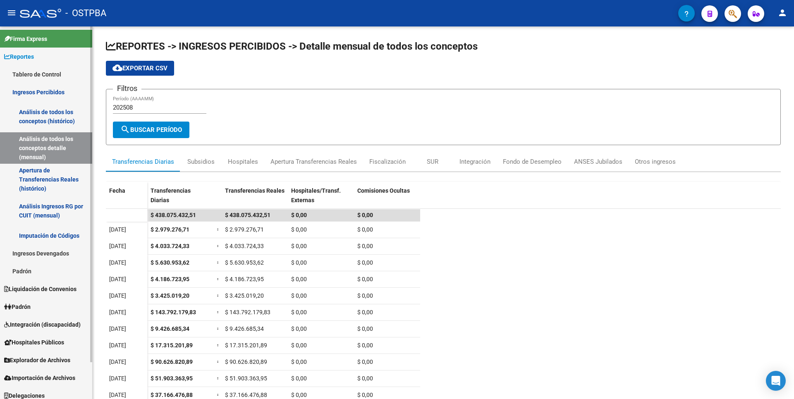
click at [43, 180] on link "Apertura de Transferencias Reales (histórico)" at bounding box center [46, 179] width 92 height 31
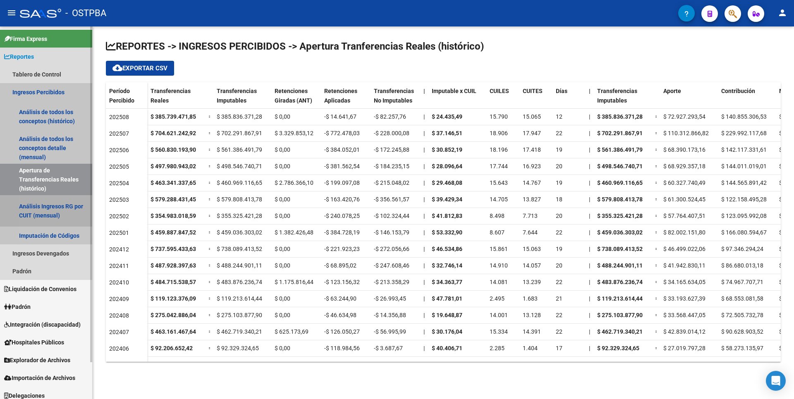
click at [57, 214] on link "Análisis Ingresos RG por CUIT (mensual)" at bounding box center [46, 210] width 92 height 31
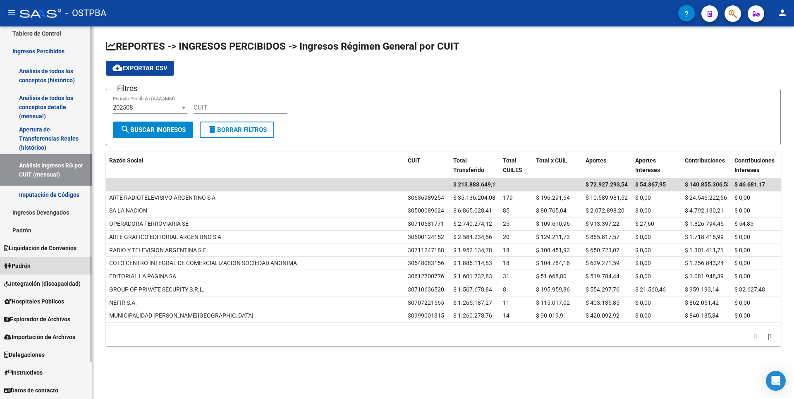
click at [28, 260] on link "Padrón" at bounding box center [46, 266] width 92 height 18
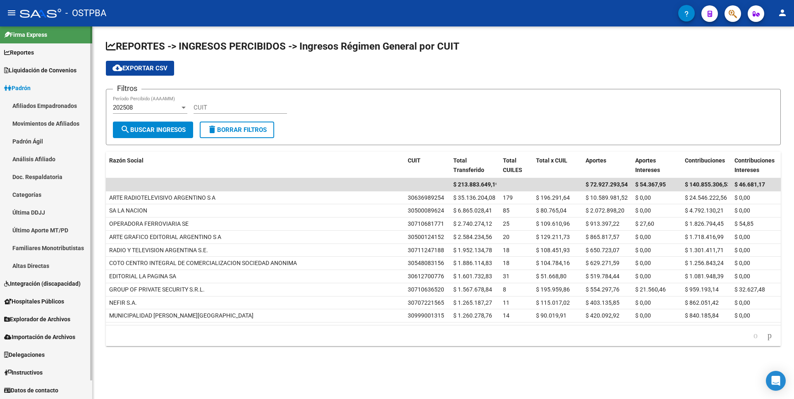
scroll to position [4, 0]
click at [40, 164] on link "Análisis Afiliado" at bounding box center [46, 159] width 92 height 18
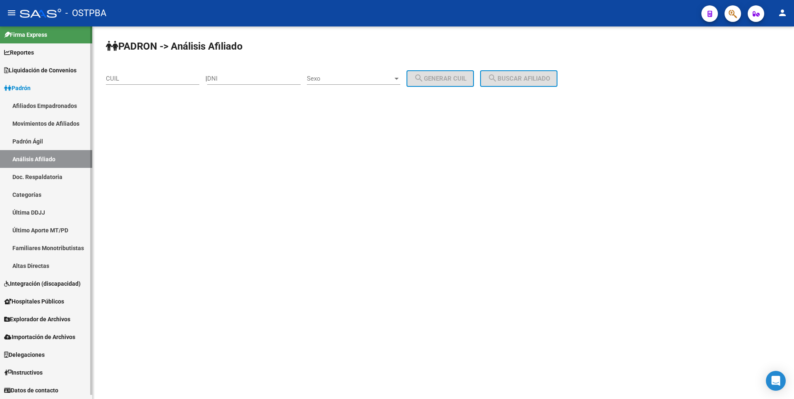
click at [60, 128] on link "Movimientos de Afiliados" at bounding box center [46, 124] width 92 height 18
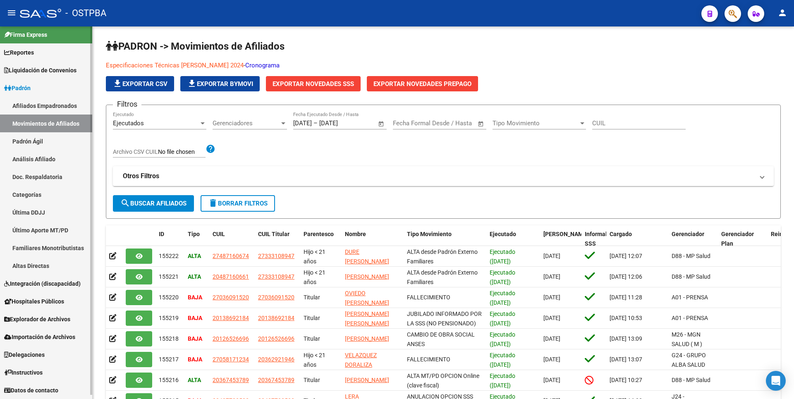
click at [48, 110] on link "Afiliados Empadronados" at bounding box center [46, 106] width 92 height 18
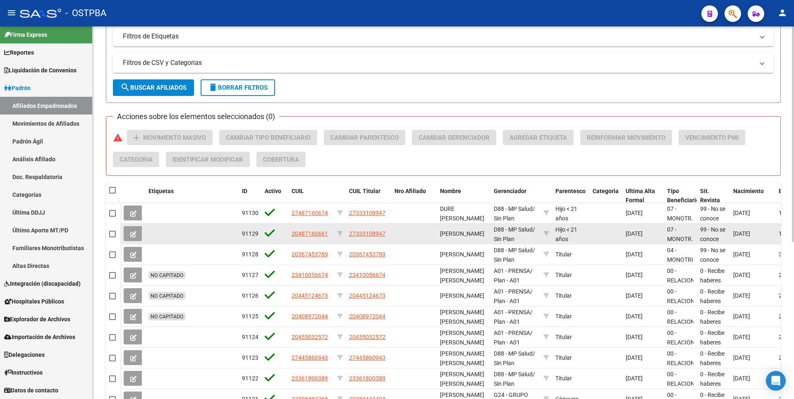
scroll to position [271, 0]
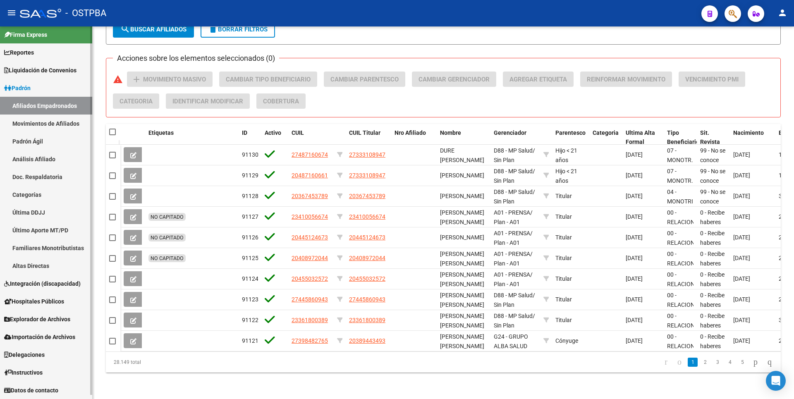
click at [27, 191] on link "Categorías" at bounding box center [46, 195] width 92 height 18
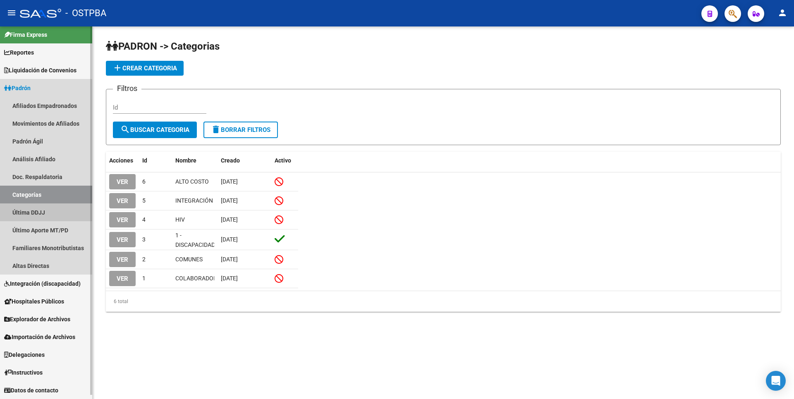
click at [35, 210] on link "Última DDJJ" at bounding box center [46, 212] width 92 height 18
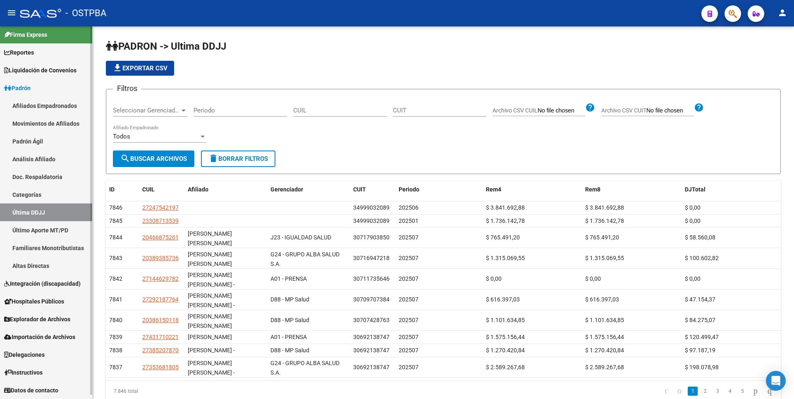
click at [50, 232] on link "Último Aporte MT/PD" at bounding box center [46, 230] width 92 height 18
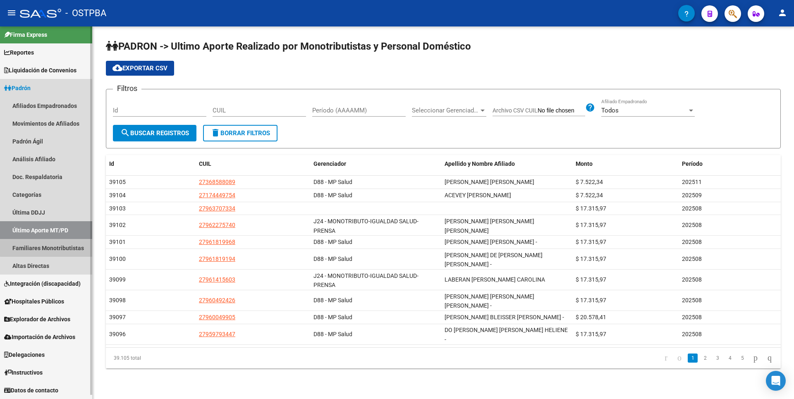
click at [50, 247] on link "Familiares Monotributistas" at bounding box center [46, 248] width 92 height 18
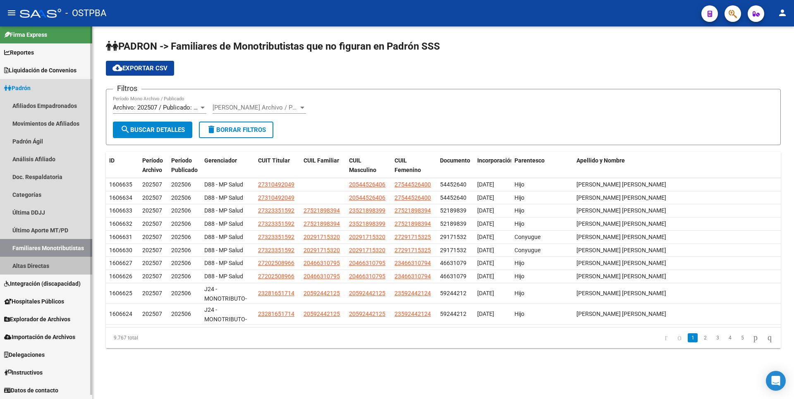
click at [40, 263] on link "Altas Directas" at bounding box center [46, 266] width 92 height 18
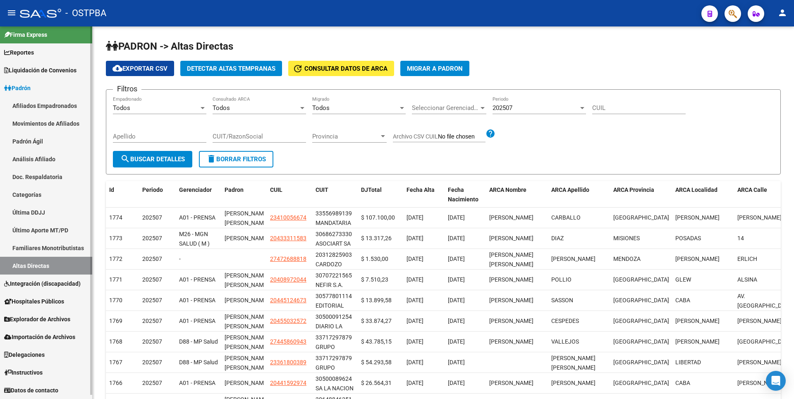
click at [39, 154] on link "Análisis Afiliado" at bounding box center [46, 159] width 92 height 18
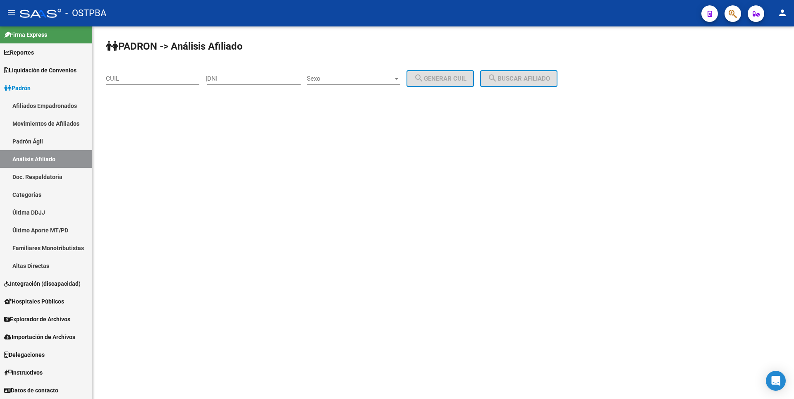
click at [113, 84] on div "CUIL" at bounding box center [152, 76] width 93 height 18
paste input "27-18906108-6"
type input "27-18906108-6"
click at [526, 78] on span "search Buscar afiliado" at bounding box center [519, 78] width 62 height 7
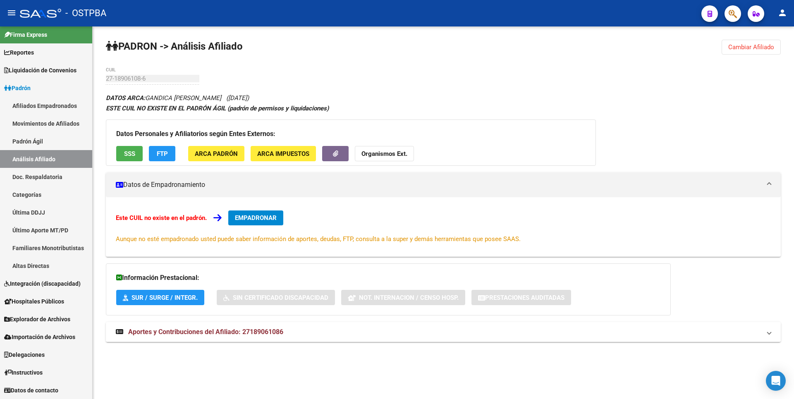
click at [269, 335] on span "Aportes y Contribuciones del Afiliado: 27189061086" at bounding box center [205, 332] width 155 height 8
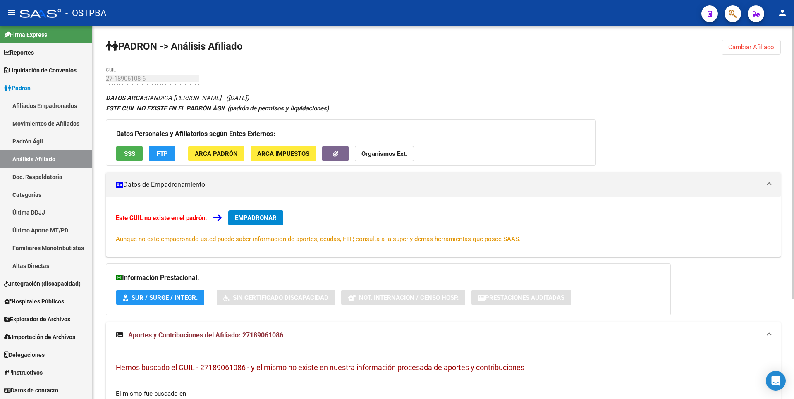
click at [162, 155] on span "FTP" at bounding box center [162, 153] width 11 height 7
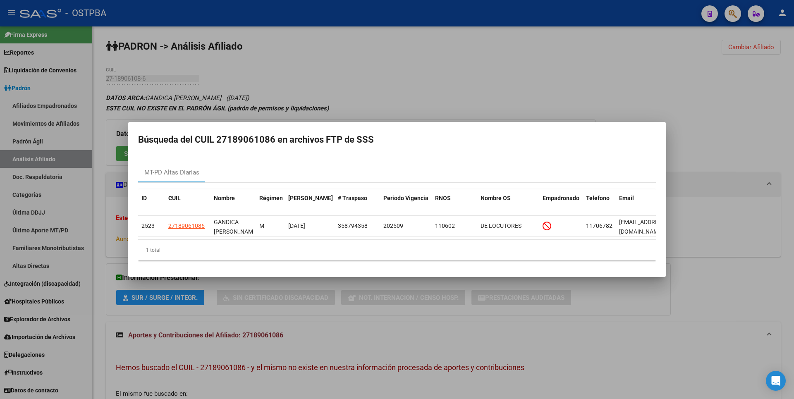
click at [364, 54] on div at bounding box center [397, 199] width 794 height 399
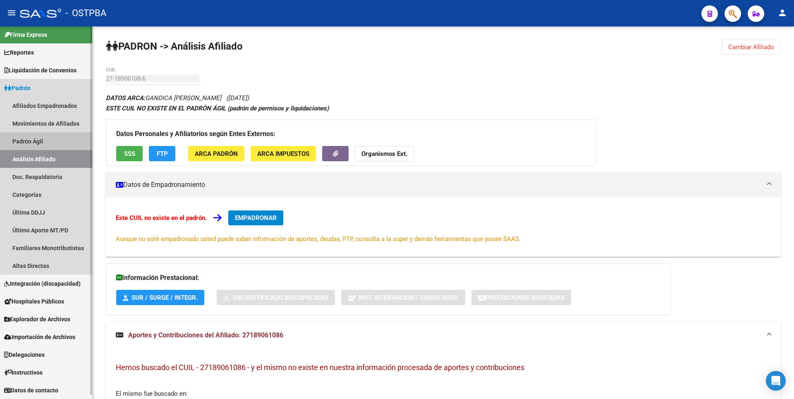
click at [54, 144] on link "Padrón Ágil" at bounding box center [46, 141] width 92 height 18
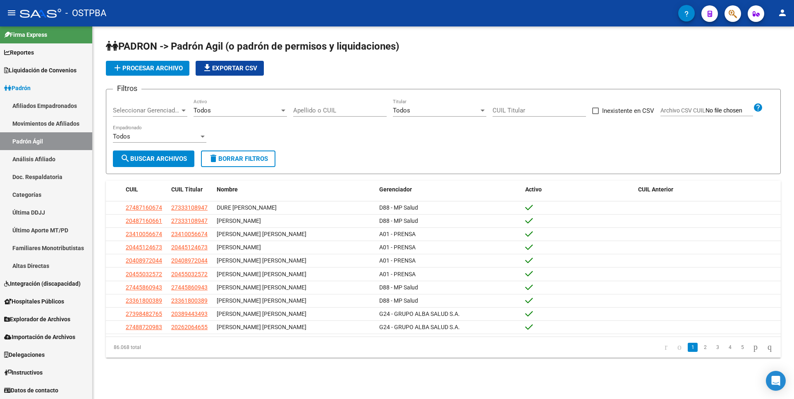
click at [160, 68] on span "add Procesar archivo" at bounding box center [147, 68] width 70 height 7
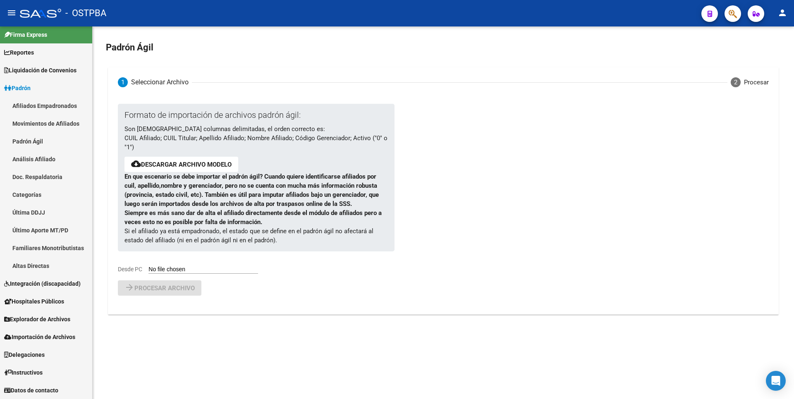
click at [178, 272] on input "Desde PC" at bounding box center [203, 270] width 110 height 8
type input "C:\fakepath\[PERSON_NAME] OSTPBA M27 - TITULARES 8-25 (1).csv"
click at [175, 310] on span "Procesar archivo" at bounding box center [164, 309] width 60 height 7
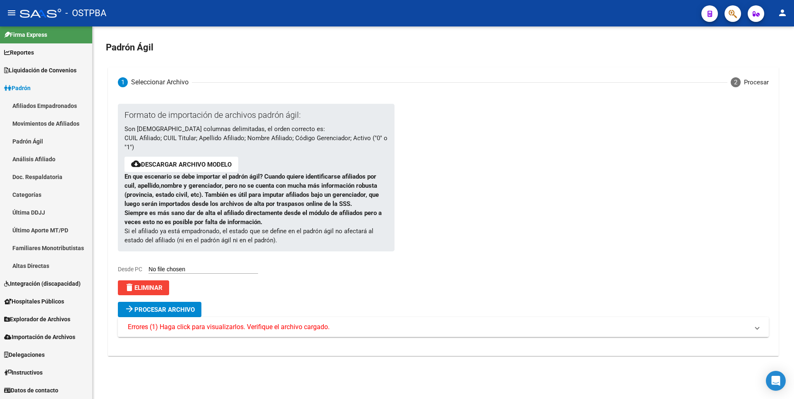
click at [213, 327] on span "Errores (1) Haga click para visualizarlos. Verifique el archivo cargado." at bounding box center [229, 327] width 202 height 9
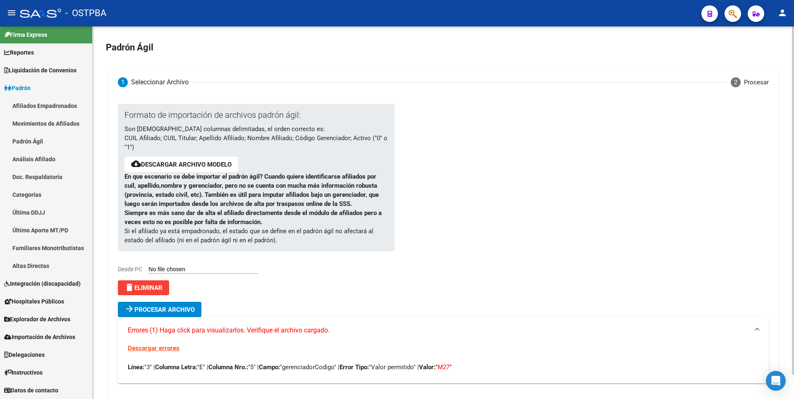
click at [153, 285] on span "delete Eliminar" at bounding box center [143, 287] width 38 height 7
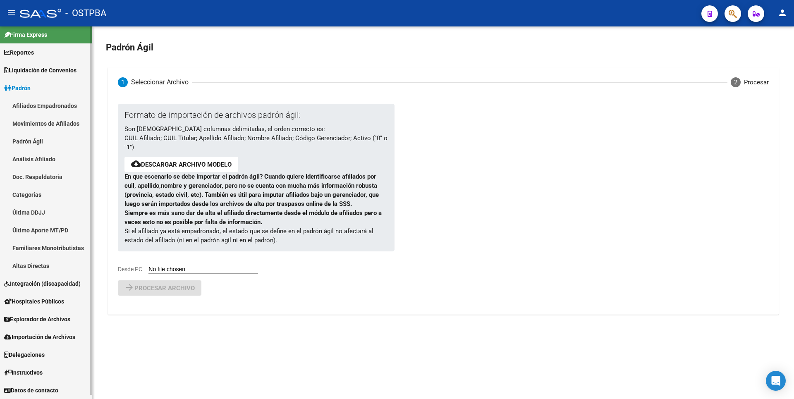
click at [47, 313] on link "Explorador de Archivos" at bounding box center [46, 319] width 92 height 18
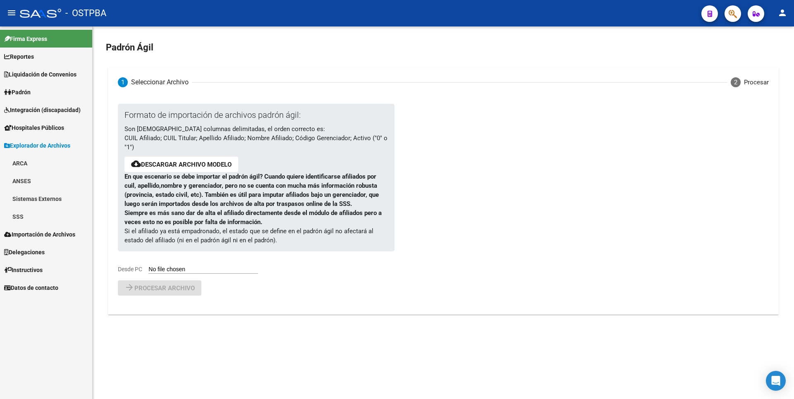
click at [28, 216] on link "SSS" at bounding box center [46, 217] width 92 height 18
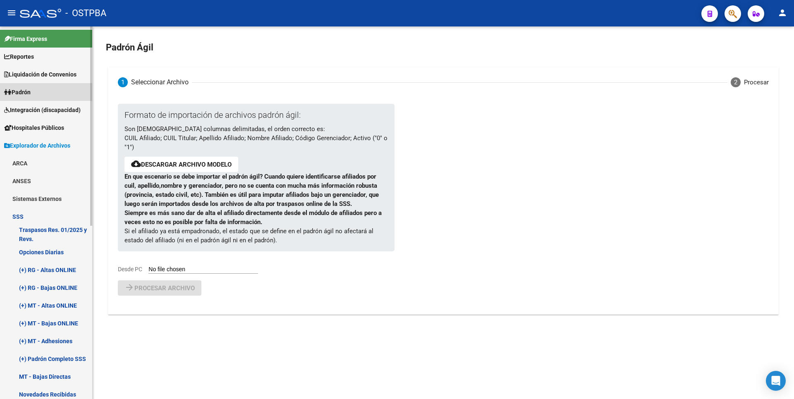
click at [26, 93] on span "Padrón" at bounding box center [17, 92] width 26 height 9
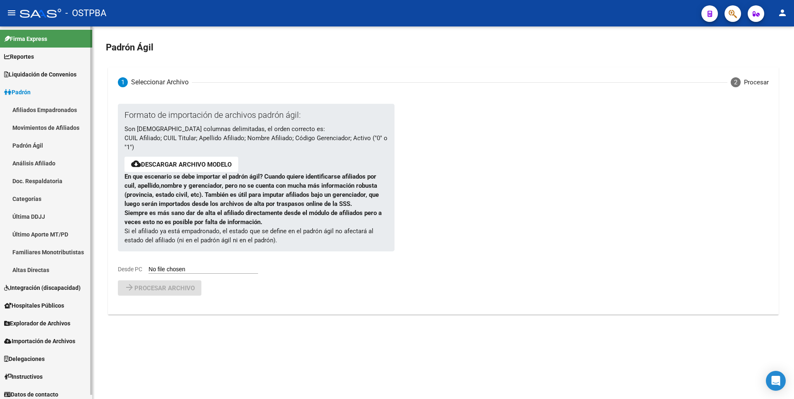
click at [55, 112] on link "Afiliados Empadronados" at bounding box center [46, 110] width 92 height 18
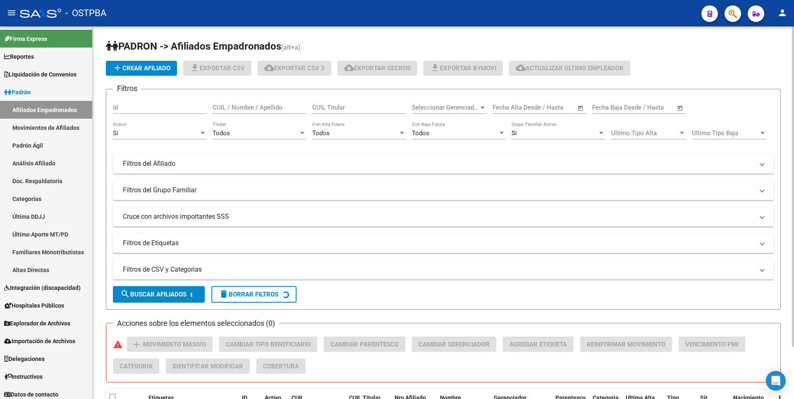
click at [481, 107] on div at bounding box center [483, 108] width 4 height 2
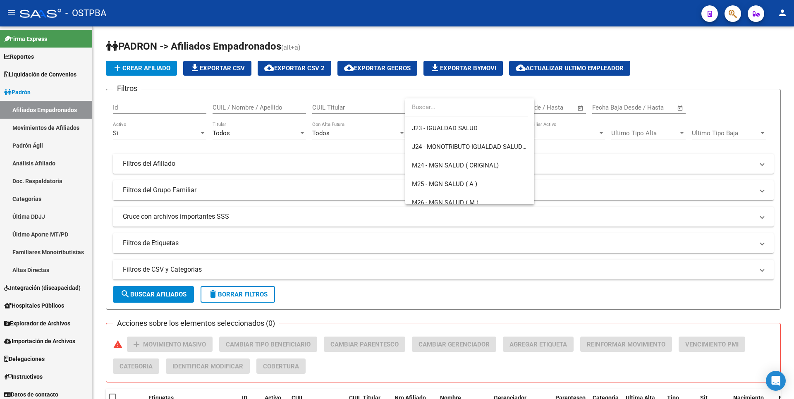
scroll to position [207, 0]
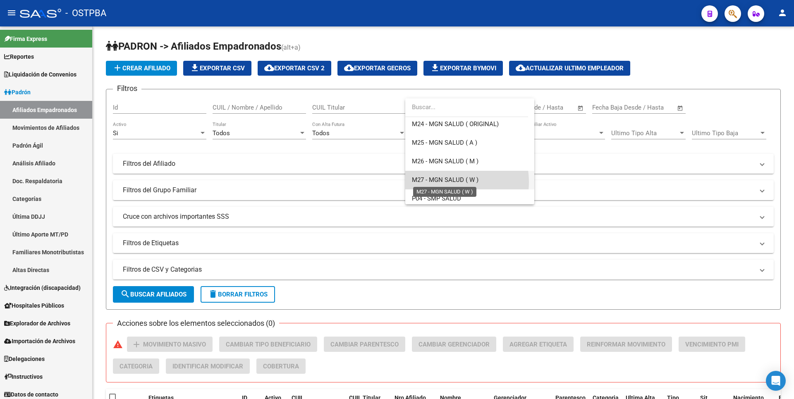
click at [446, 182] on span "M27 - MGN SALUD ( W )" at bounding box center [445, 179] width 67 height 7
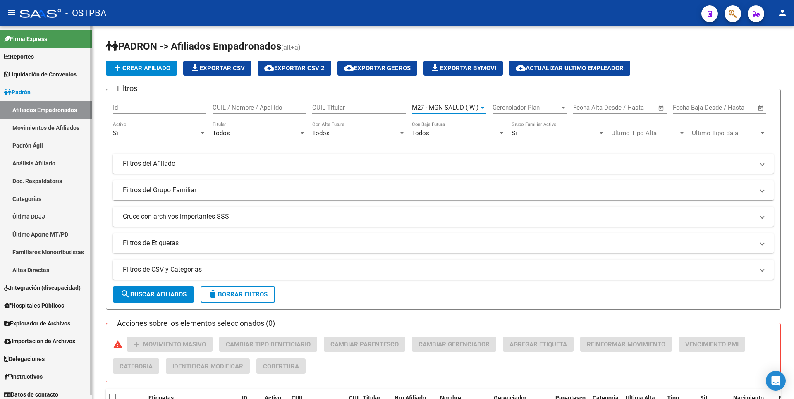
drag, startPoint x: 41, startPoint y: 165, endPoint x: 60, endPoint y: 150, distance: 24.2
click at [41, 165] on link "Análisis Afiliado" at bounding box center [46, 163] width 92 height 18
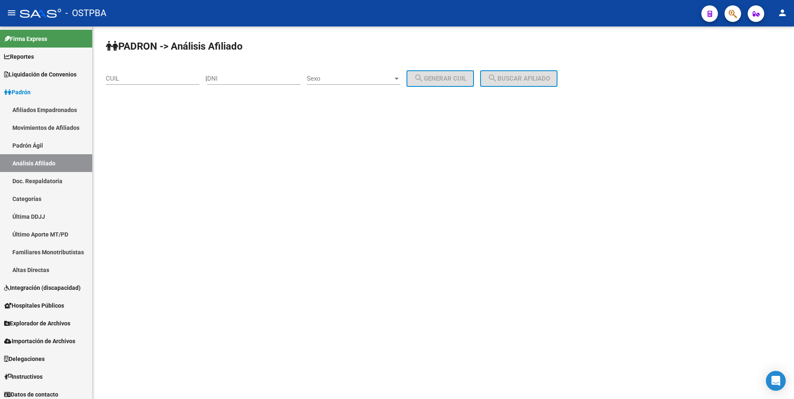
click at [144, 83] on div "CUIL" at bounding box center [152, 76] width 93 height 18
paste input "27-34340421-8"
type input "27-34340421-8"
click at [525, 77] on span "search Buscar afiliado" at bounding box center [519, 78] width 62 height 7
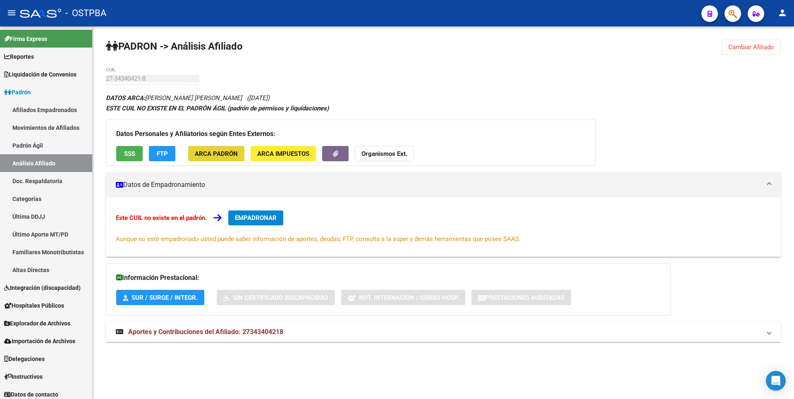
click at [229, 151] on span "ARCA Padrón" at bounding box center [216, 153] width 43 height 7
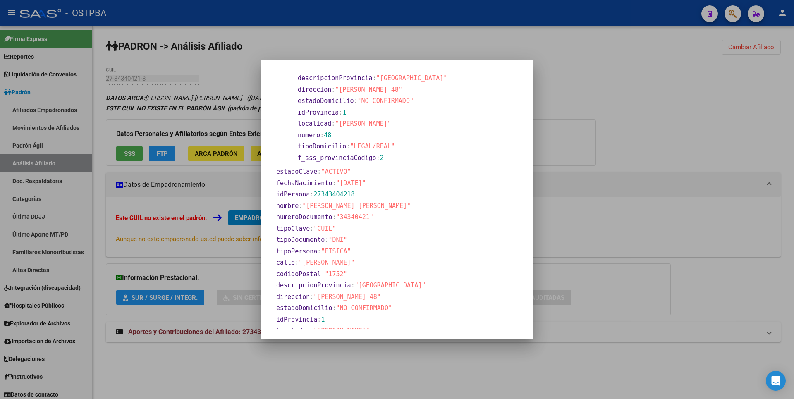
scroll to position [112, 0]
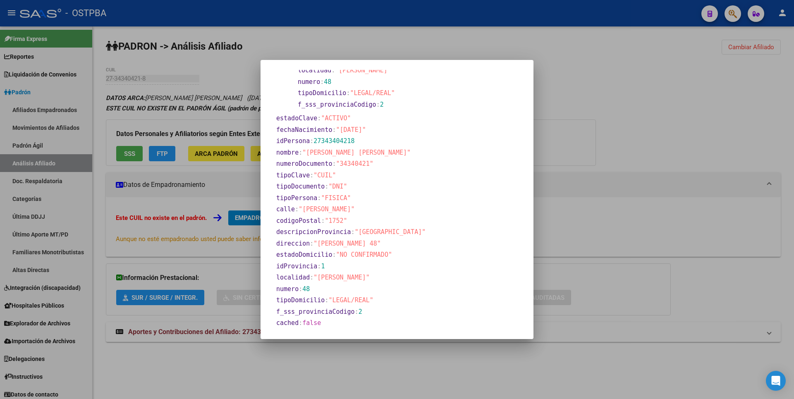
click at [582, 153] on div at bounding box center [397, 199] width 794 height 399
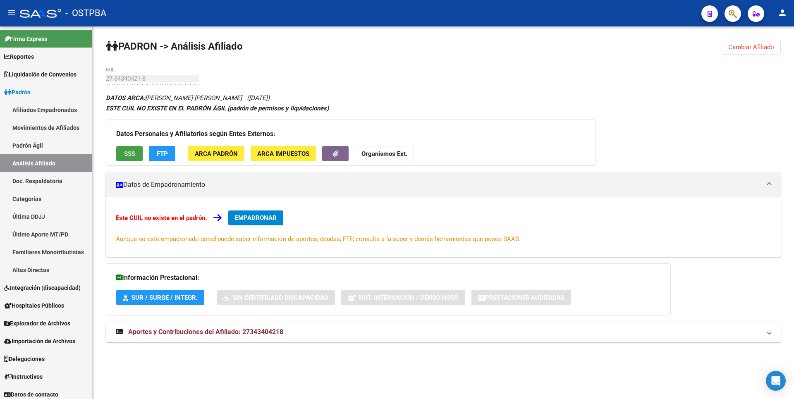
click at [132, 153] on span "SSS" at bounding box center [129, 153] width 11 height 7
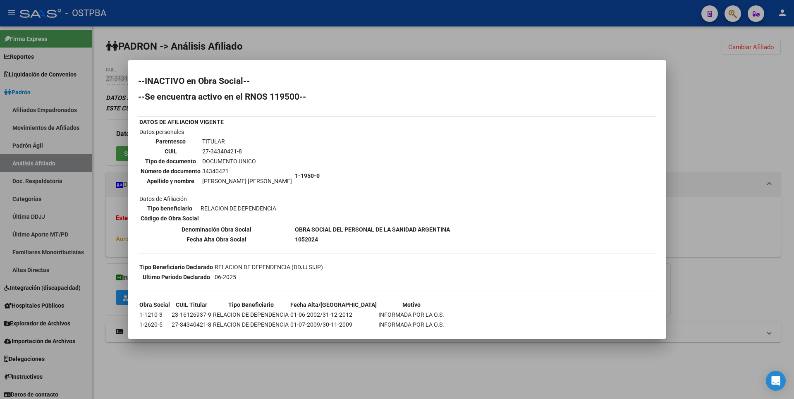
scroll to position [18, 0]
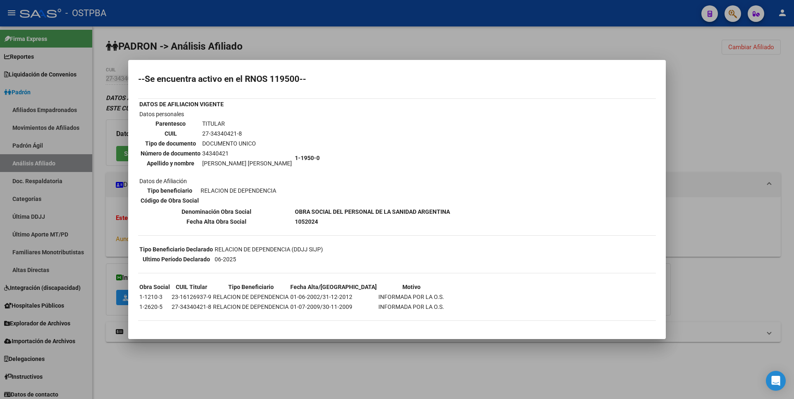
click at [689, 88] on div at bounding box center [397, 199] width 794 height 399
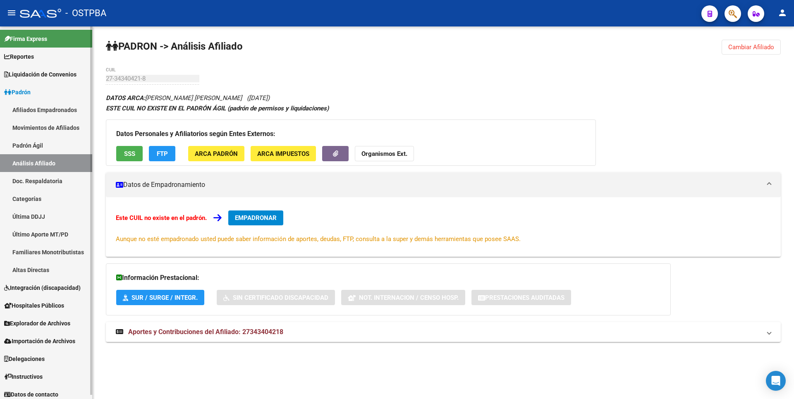
click at [31, 57] on span "Reportes" at bounding box center [19, 56] width 30 height 9
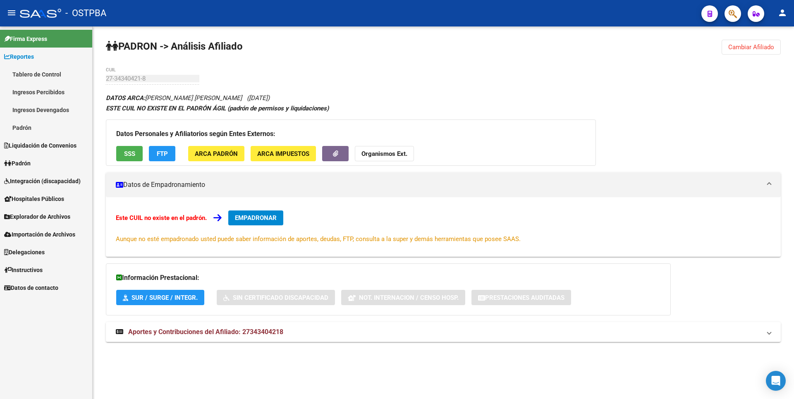
click at [26, 133] on link "Padrón" at bounding box center [46, 128] width 92 height 18
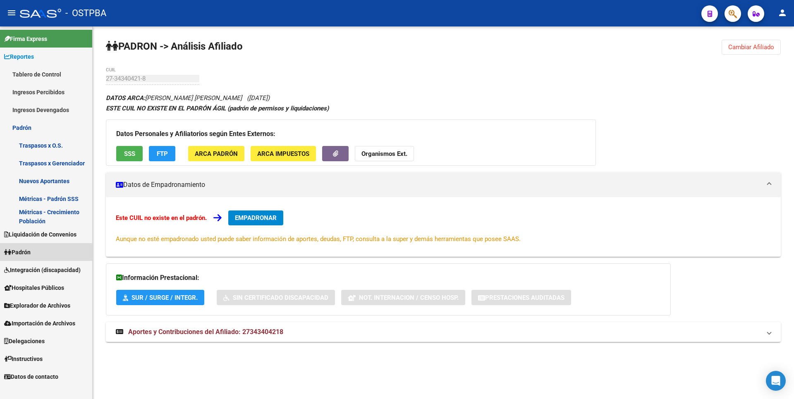
click at [44, 251] on link "Padrón" at bounding box center [46, 252] width 92 height 18
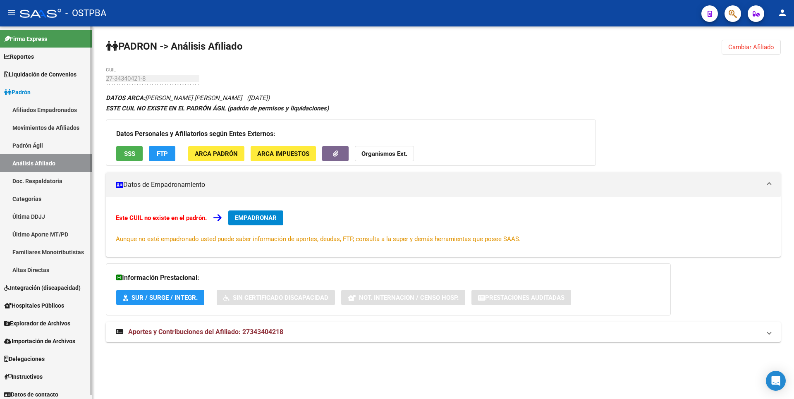
click at [38, 146] on link "Padrón Ágil" at bounding box center [46, 145] width 92 height 18
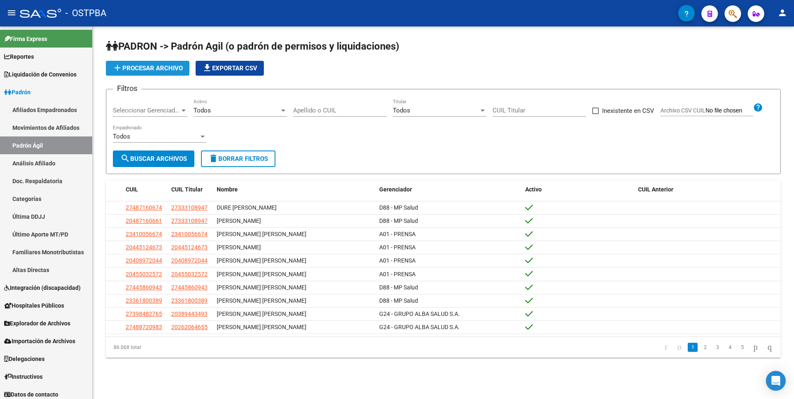
click at [150, 69] on span "add Procesar archivo" at bounding box center [147, 68] width 70 height 7
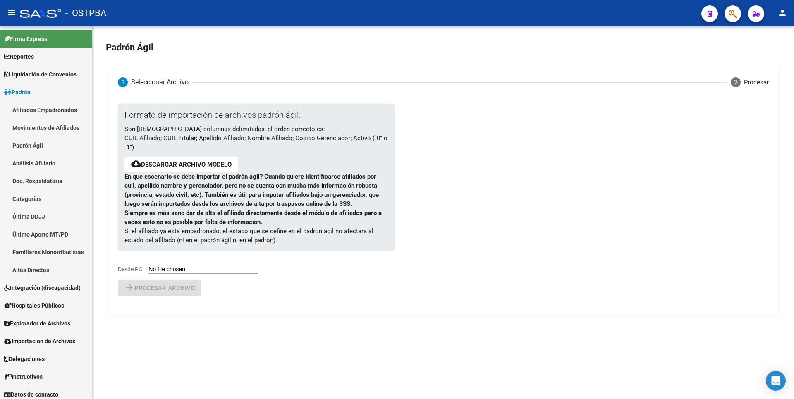
click at [220, 271] on input "Desde PC" at bounding box center [203, 270] width 110 height 8
type input "C:\fakepath\[PERSON_NAME] OSTPBA M27 - TITULARES 8-25 (1).csv"
click at [172, 309] on span "Procesar archivo" at bounding box center [164, 309] width 60 height 7
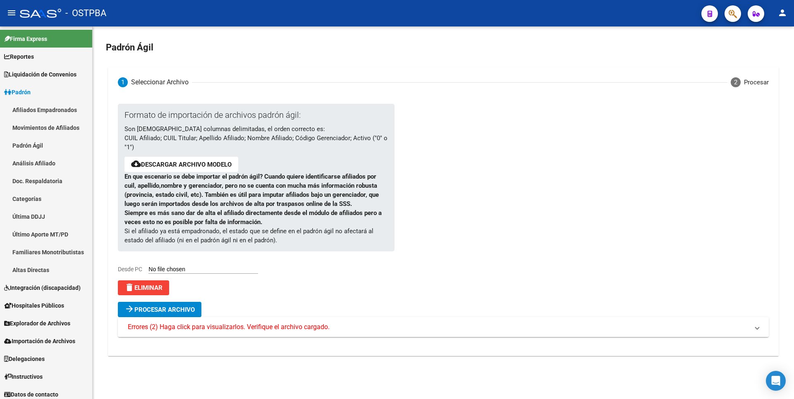
click at [239, 329] on span "Errores (2) Haga click para visualizarlos. Verifique el archivo cargado." at bounding box center [229, 327] width 202 height 9
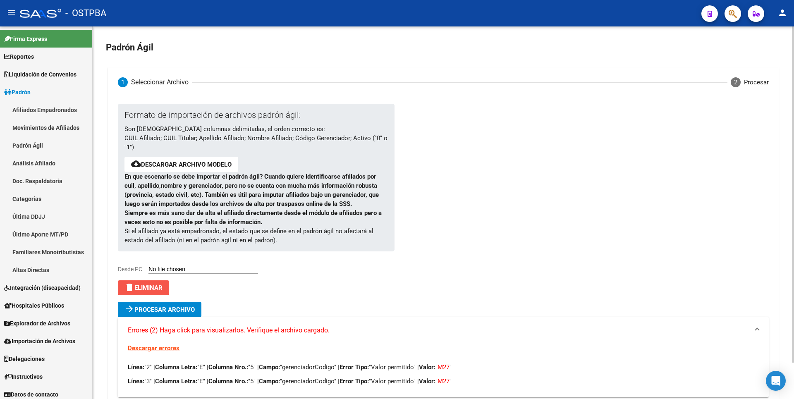
click at [154, 288] on span "delete Eliminar" at bounding box center [143, 287] width 38 height 7
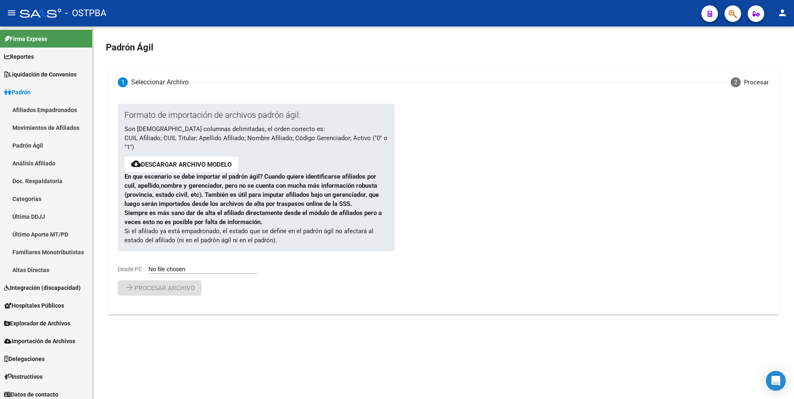
click at [215, 270] on input "Desde PC" at bounding box center [203, 270] width 110 height 8
type input "C:\fakepath\[PERSON_NAME] OSTPBA M27 -.csv"
click at [183, 308] on span "Procesar archivo" at bounding box center [164, 309] width 60 height 7
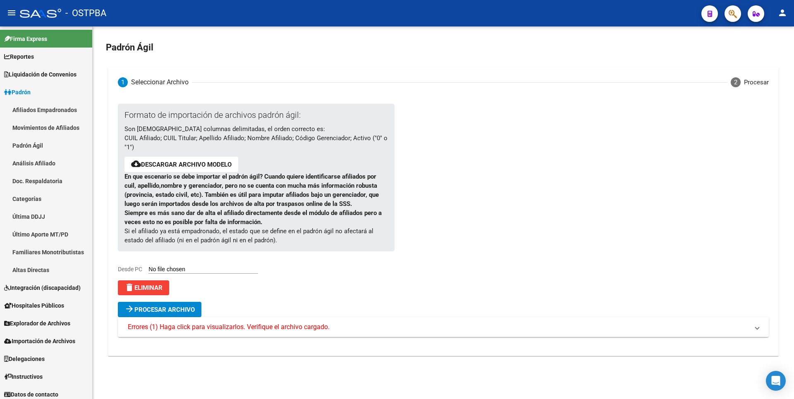
click at [254, 333] on mat-expansion-panel-header "Errores (1) Haga click para visualizarlos. Verifique el archivo cargado." at bounding box center [443, 327] width 651 height 20
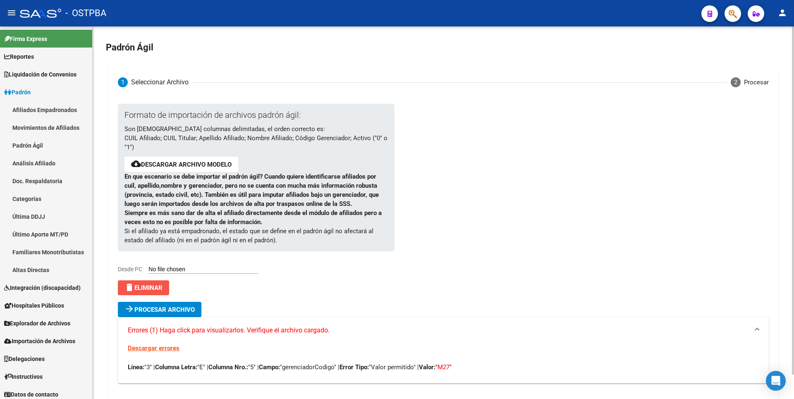
click at [158, 286] on span "delete Eliminar" at bounding box center [143, 287] width 38 height 7
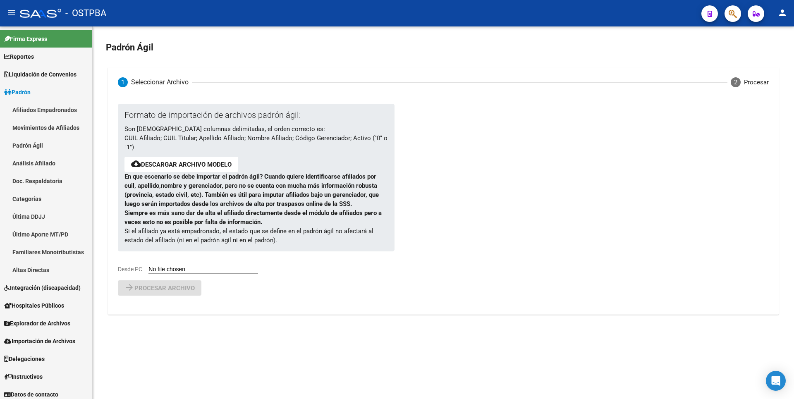
click at [203, 271] on input "Desde PC" at bounding box center [203, 270] width 110 height 8
type input "C:\fakepath\[PERSON_NAME] OSTPBA M27 -.csv"
click at [181, 310] on span "Procesar archivo" at bounding box center [164, 309] width 60 height 7
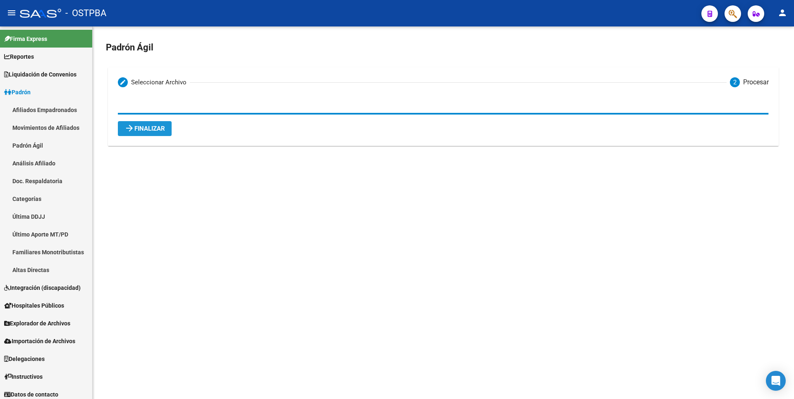
click at [153, 129] on span "arrow_forward Finalizar" at bounding box center [144, 128] width 41 height 7
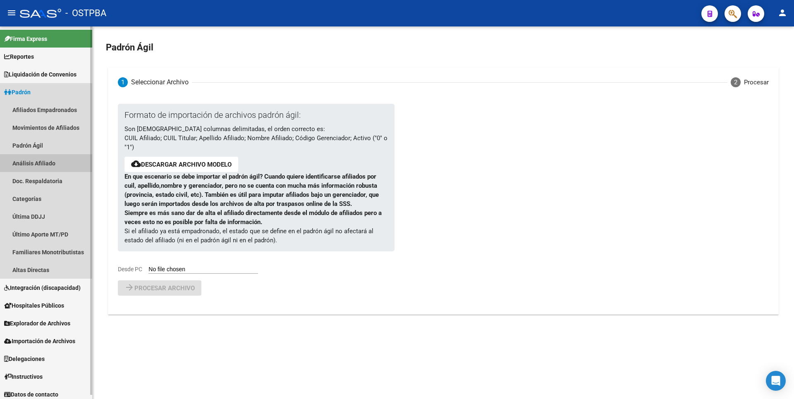
click at [60, 163] on link "Análisis Afiliado" at bounding box center [46, 163] width 92 height 18
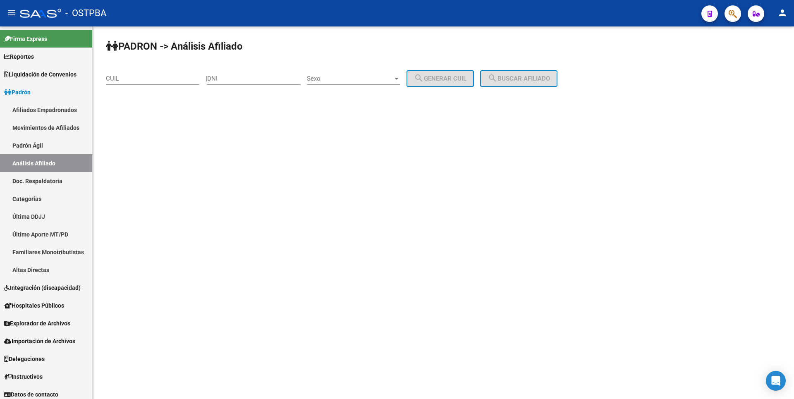
click at [145, 75] on input "CUIL" at bounding box center [152, 78] width 93 height 7
paste input "27-18906108-6"
type input "27-18906108-6"
click at [526, 83] on button "search Buscar afiliado" at bounding box center [518, 78] width 77 height 17
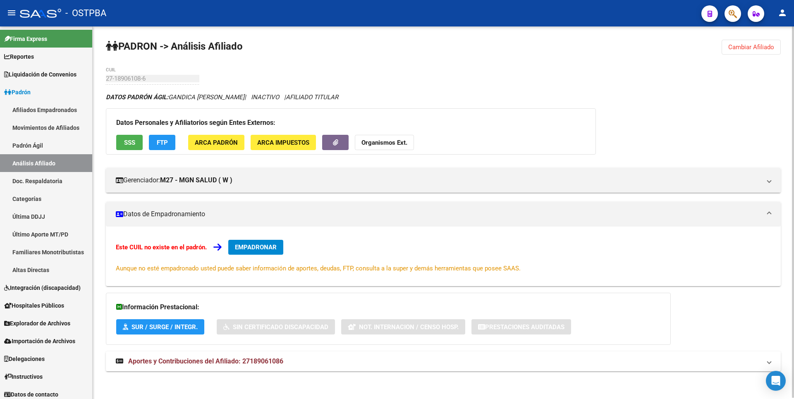
click at [242, 366] on mat-expansion-panel-header "Aportes y Contribuciones del Afiliado: 27189061086" at bounding box center [443, 362] width 675 height 20
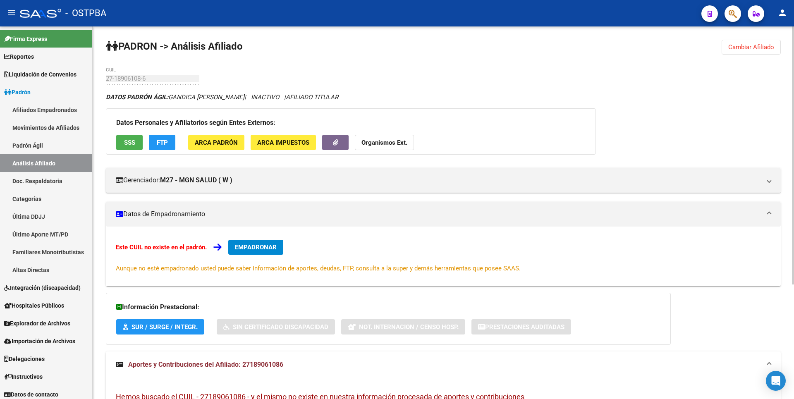
click at [132, 144] on span "SSS" at bounding box center [129, 142] width 11 height 7
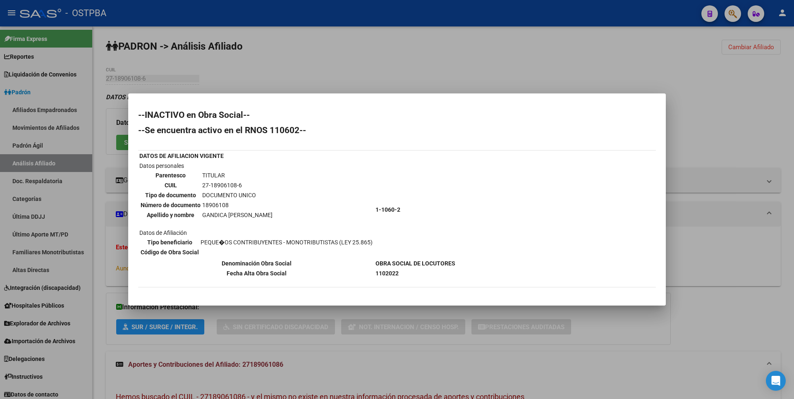
click at [385, 273] on b "1102022" at bounding box center [387, 273] width 23 height 7
click at [744, 113] on div at bounding box center [397, 199] width 794 height 399
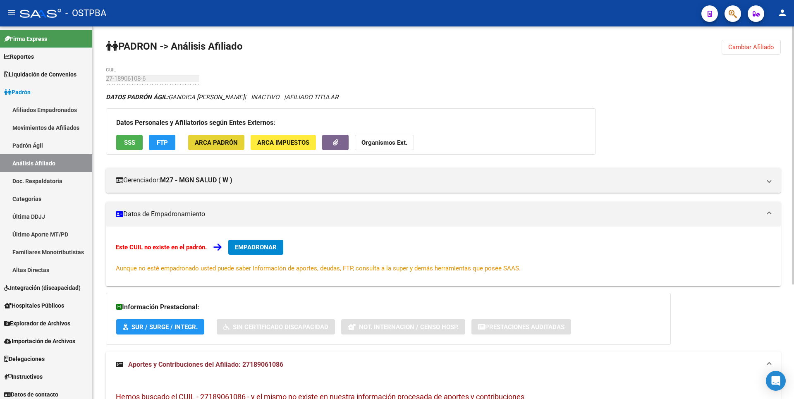
click at [213, 141] on span "ARCA Padrón" at bounding box center [216, 142] width 43 height 7
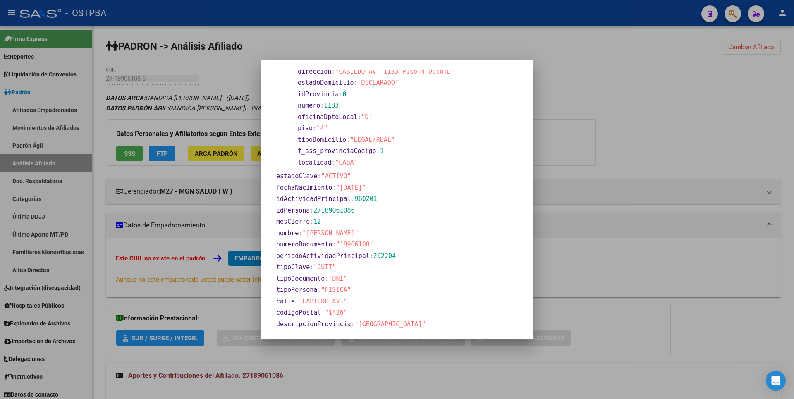
scroll to position [186, 0]
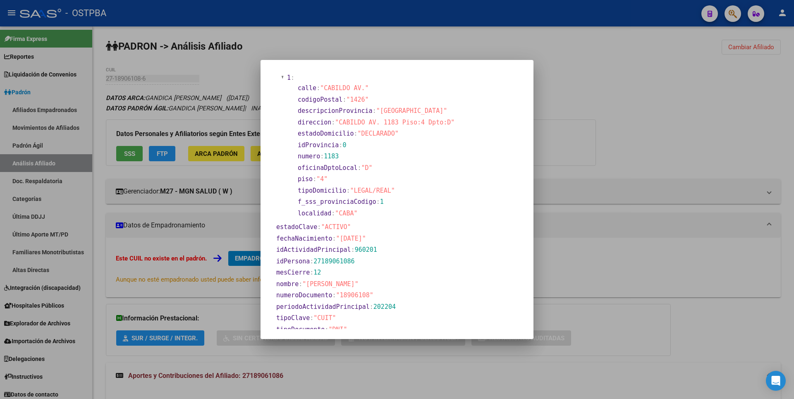
click at [601, 122] on div at bounding box center [397, 199] width 794 height 399
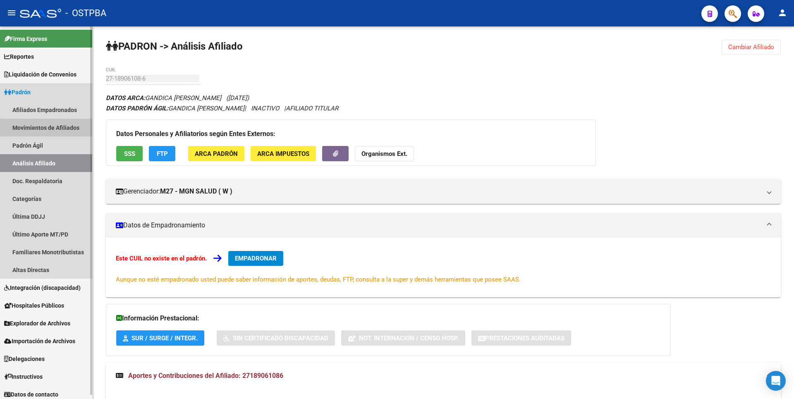
click at [50, 130] on link "Movimientos de Afiliados" at bounding box center [46, 128] width 92 height 18
